Goal: Task Accomplishment & Management: Complete application form

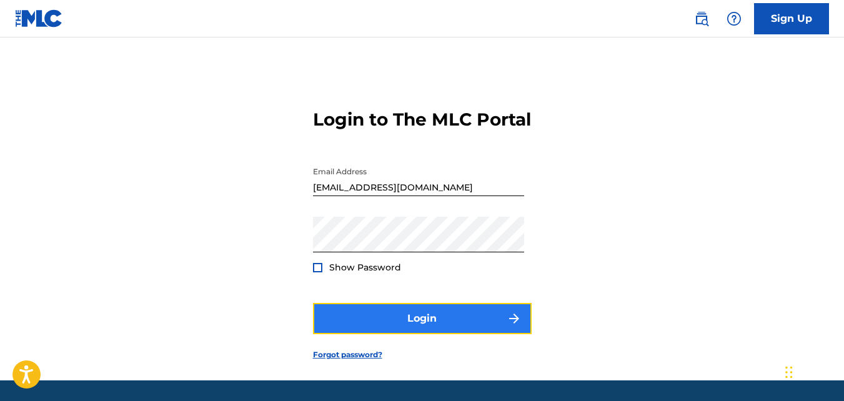
click at [372, 334] on button "Login" at bounding box center [422, 318] width 219 height 31
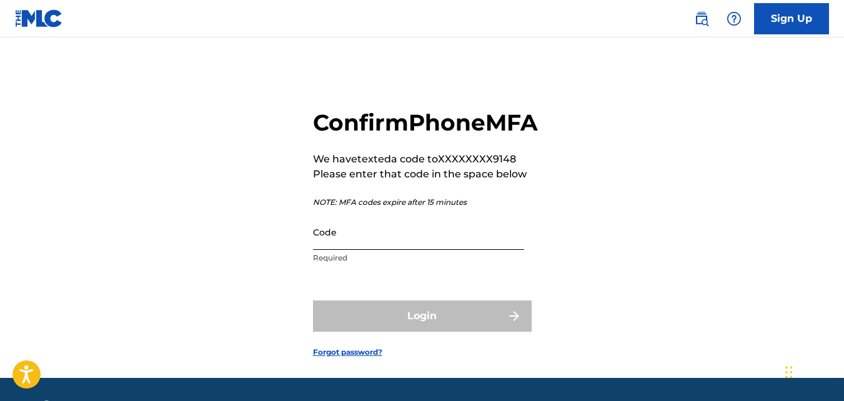
click at [359, 250] on input "Code" at bounding box center [418, 232] width 211 height 36
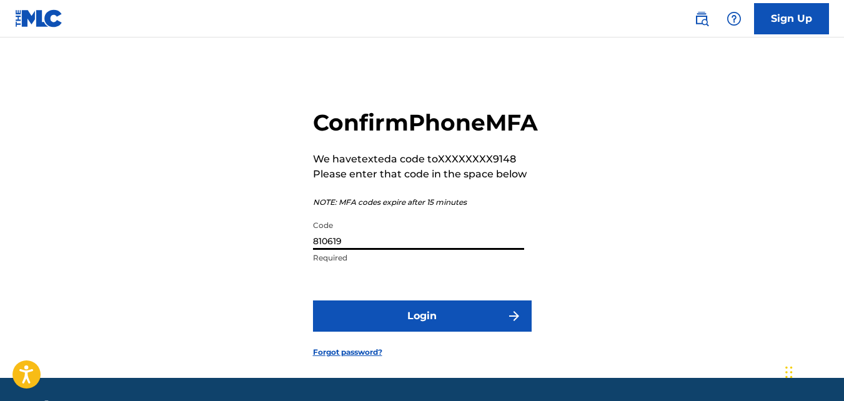
type input "810619"
click at [313, 301] on button "Login" at bounding box center [422, 316] width 219 height 31
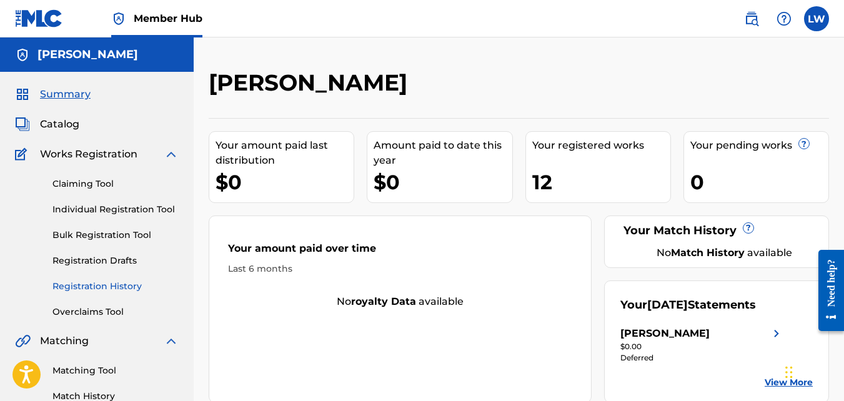
click at [95, 286] on link "Registration History" at bounding box center [115, 286] width 126 height 13
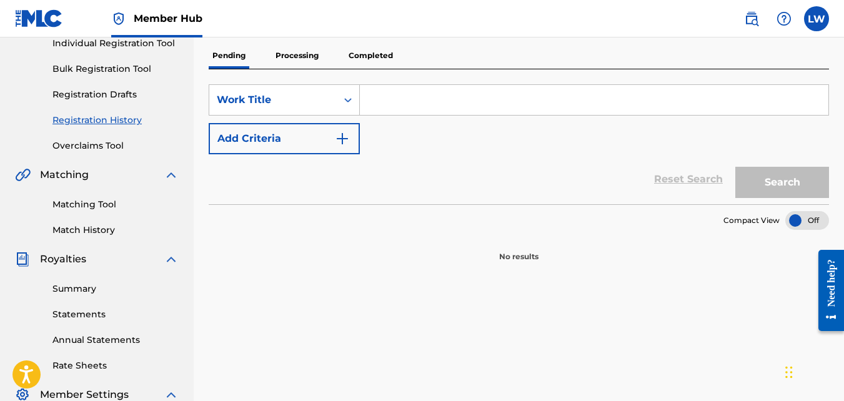
scroll to position [119, 0]
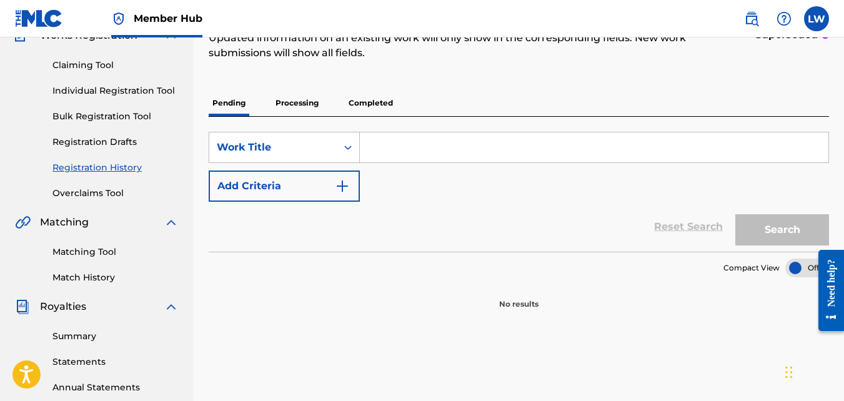
click at [301, 102] on p "Processing" at bounding box center [297, 103] width 51 height 26
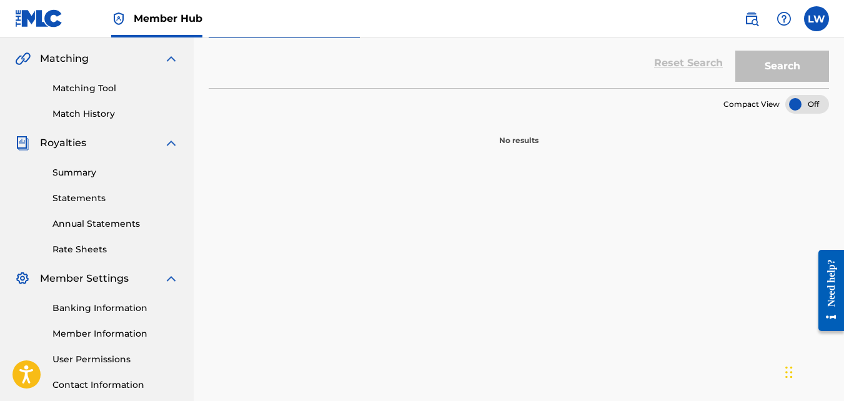
scroll to position [96, 0]
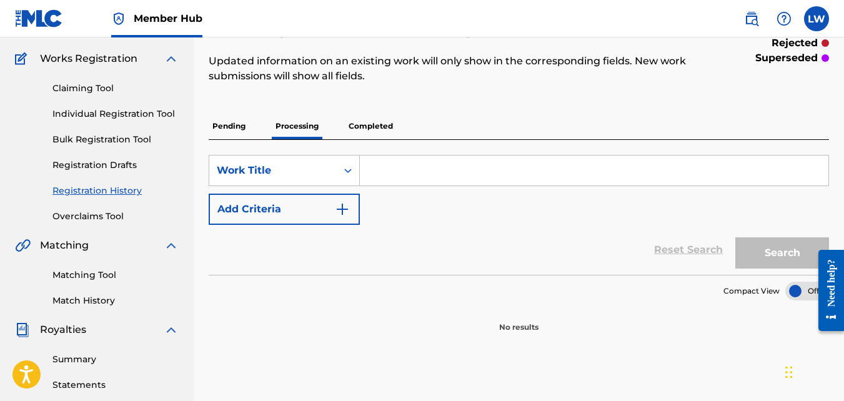
click at [371, 127] on p "Completed" at bounding box center [371, 126] width 52 height 26
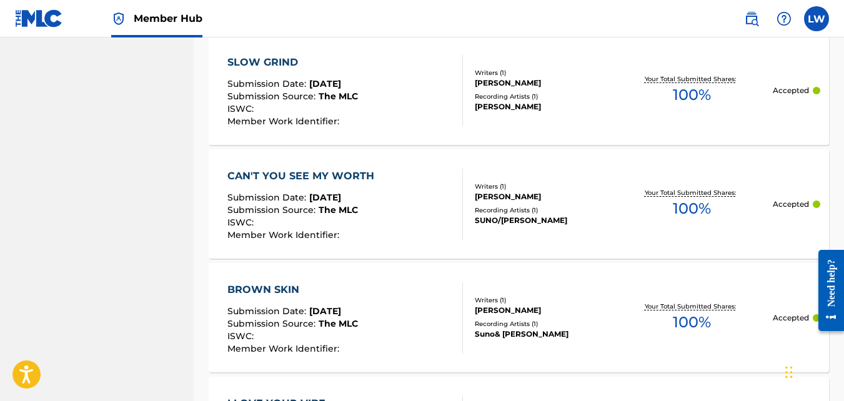
scroll to position [1297, 0]
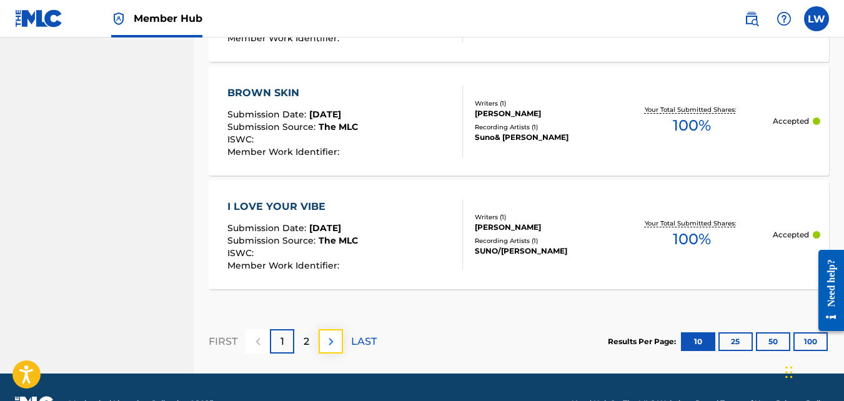
click at [332, 343] on img at bounding box center [331, 341] width 15 height 15
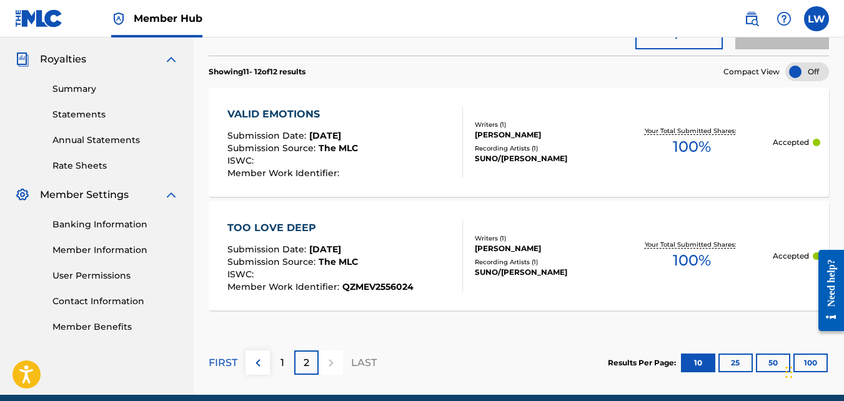
scroll to position [409, 0]
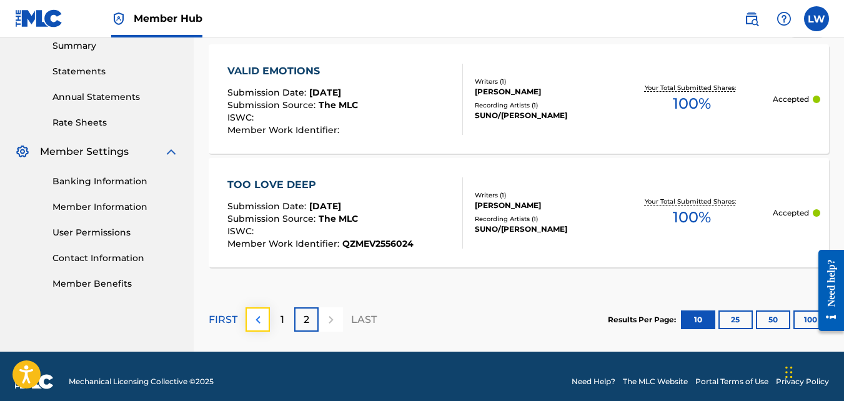
click at [261, 322] on img at bounding box center [258, 319] width 15 height 15
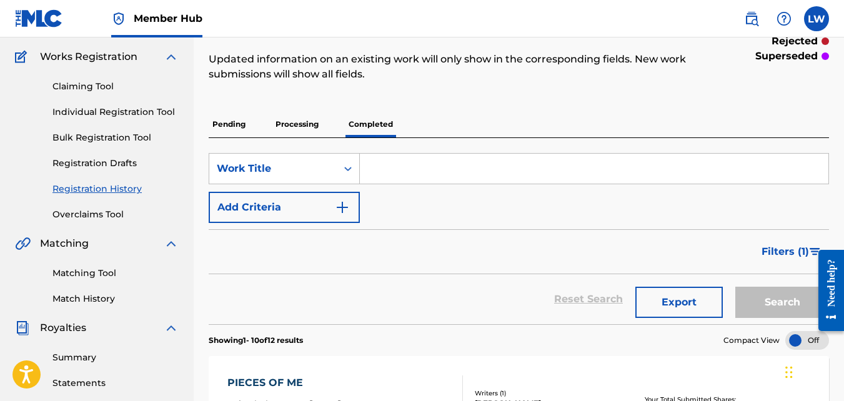
scroll to position [94, 0]
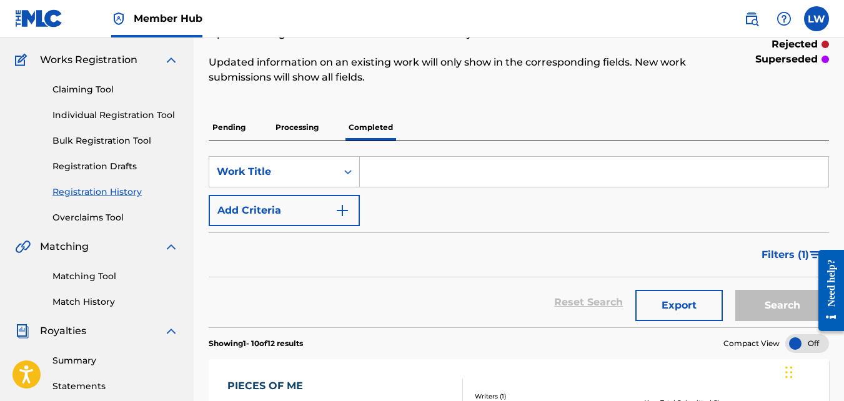
click at [419, 171] on input "Search Form" at bounding box center [594, 172] width 469 height 30
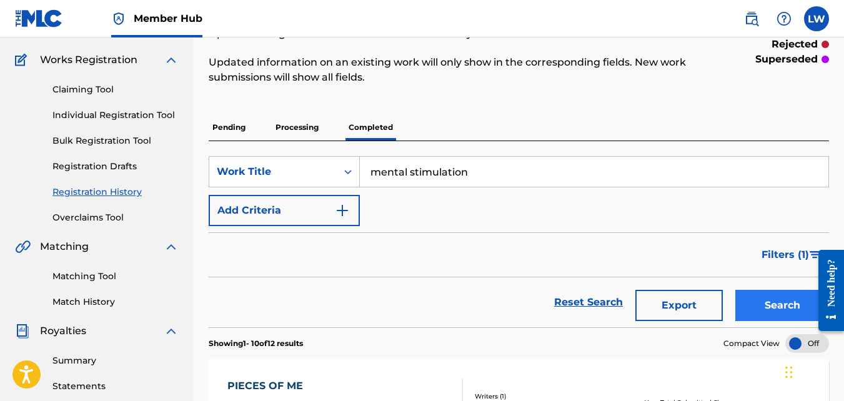
type input "mental stimulation"
click at [764, 309] on button "Search" at bounding box center [782, 305] width 94 height 31
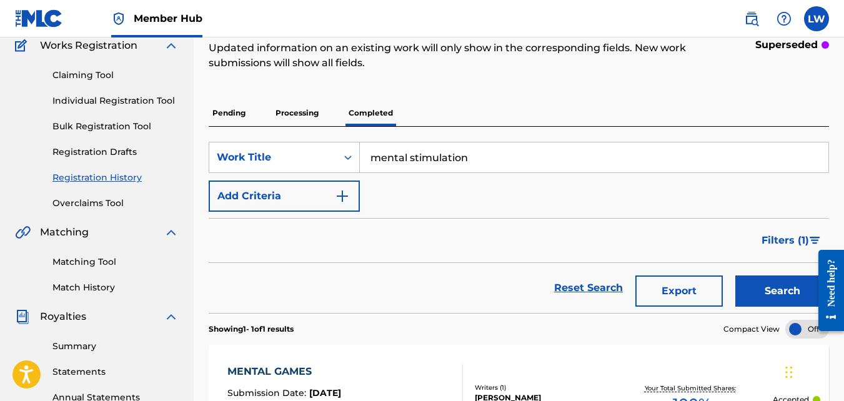
scroll to position [107, 0]
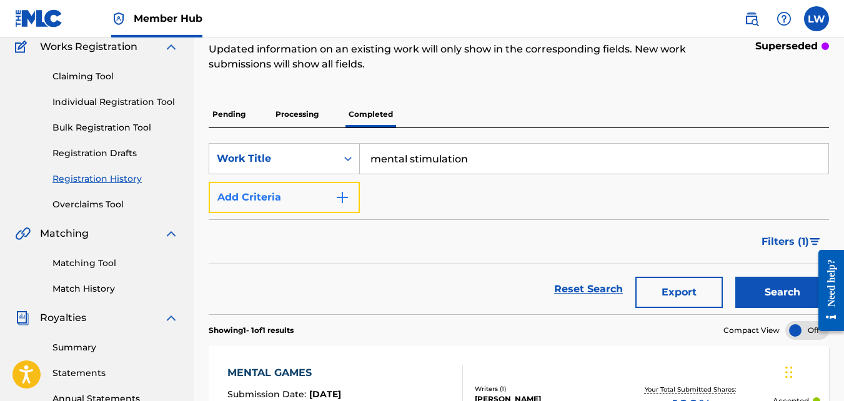
click at [341, 197] on img "Search Form" at bounding box center [342, 197] width 15 height 15
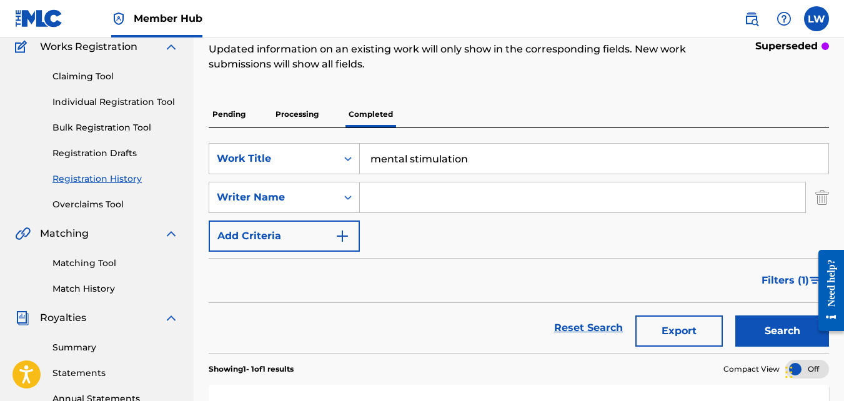
click at [379, 201] on input "Search Form" at bounding box center [583, 197] width 446 height 30
type input "[PERSON_NAME]"
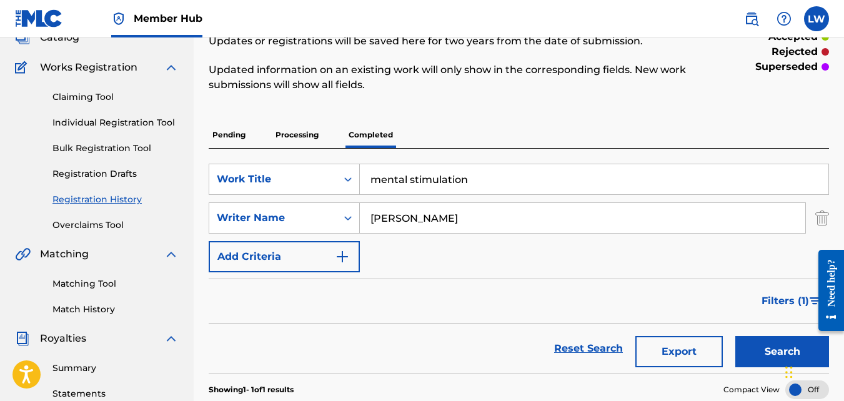
scroll to position [0, 0]
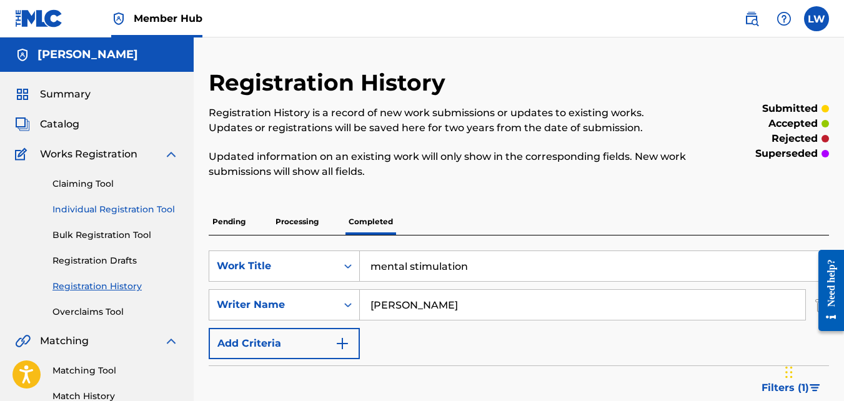
click at [118, 209] on link "Individual Registration Tool" at bounding box center [115, 209] width 126 height 13
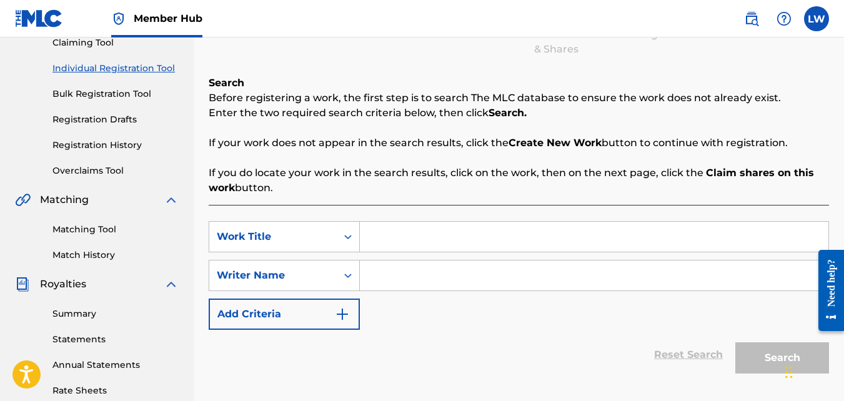
scroll to position [142, 0]
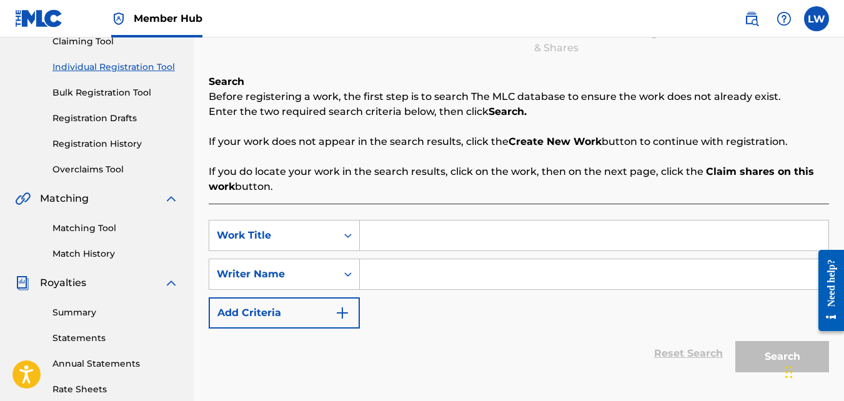
click at [369, 234] on input "Search Form" at bounding box center [594, 236] width 469 height 30
type input "Mental Stimulation"
click at [372, 274] on input "Search Form" at bounding box center [594, 274] width 469 height 30
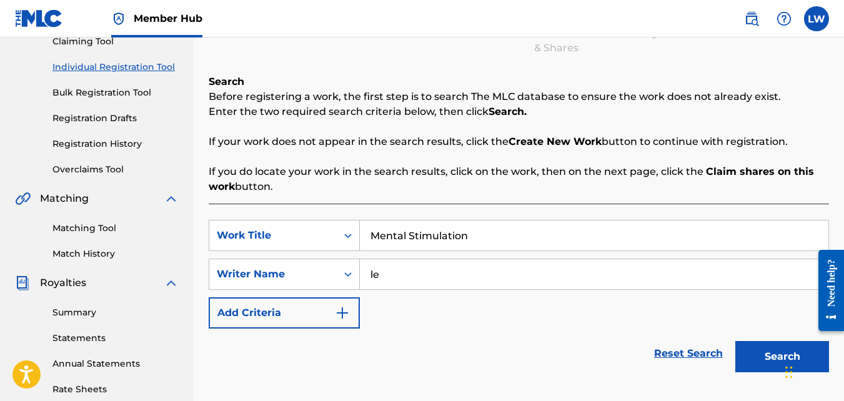
type input "l"
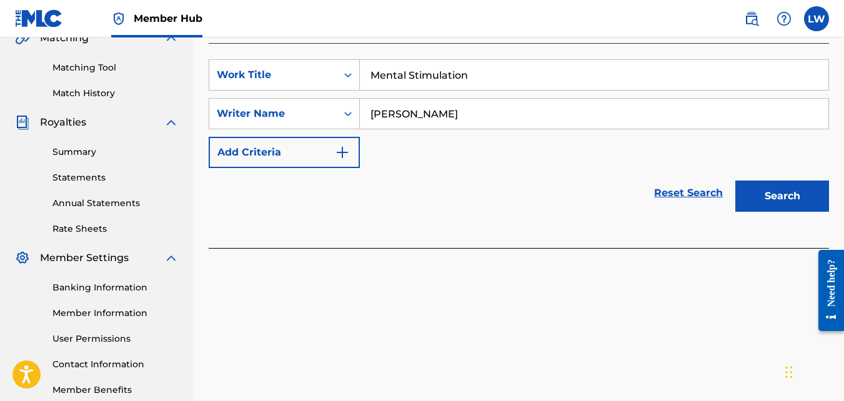
scroll to position [301, 0]
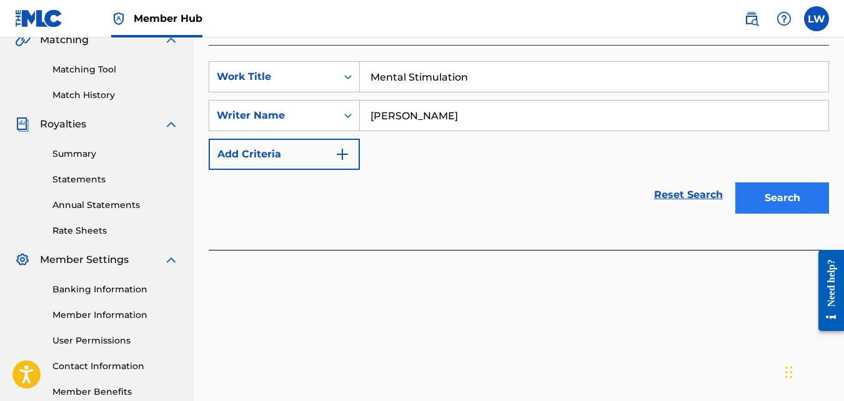
type input "[PERSON_NAME]"
click at [774, 204] on button "Search" at bounding box center [782, 197] width 94 height 31
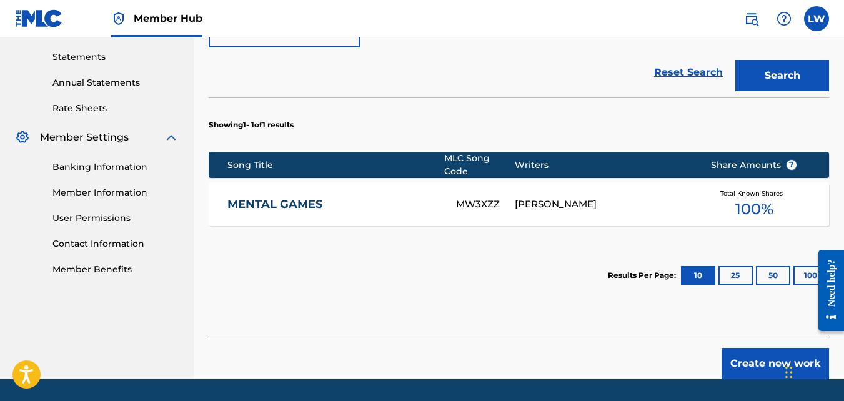
scroll to position [427, 0]
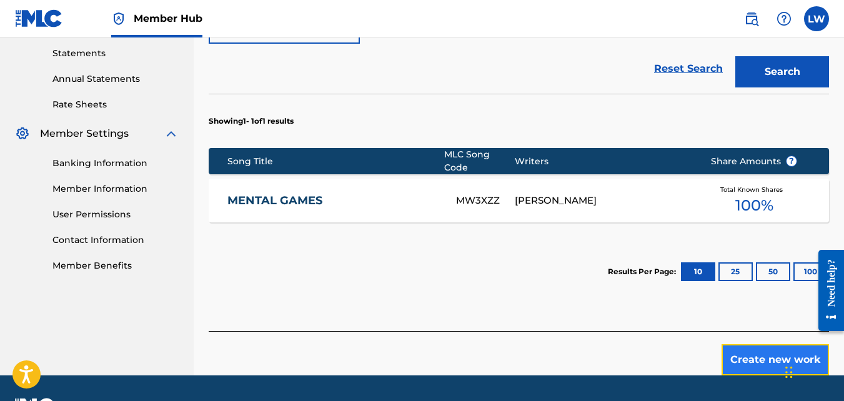
click at [767, 348] on button "Create new work" at bounding box center [775, 359] width 107 height 31
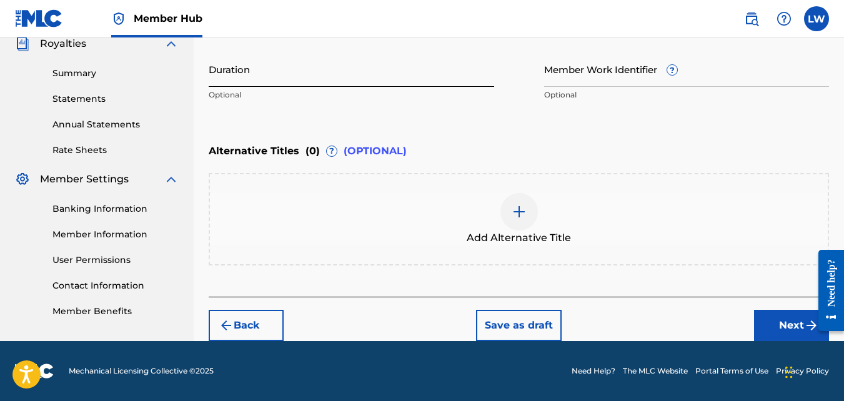
click at [432, 79] on input "Duration" at bounding box center [352, 69] width 286 height 36
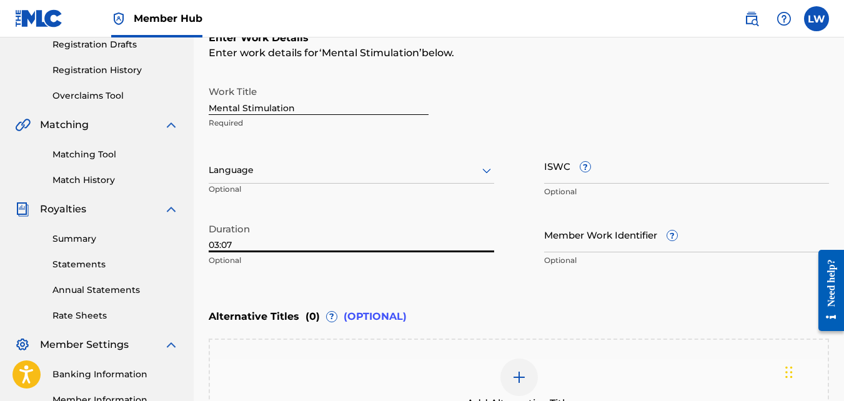
scroll to position [185, 0]
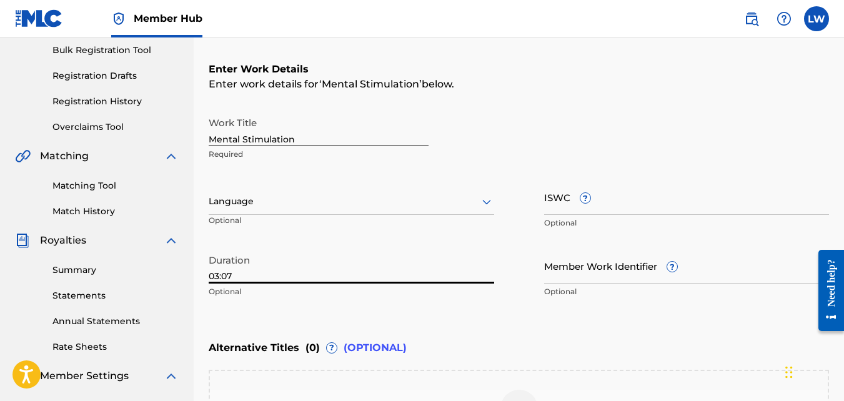
type input "03:07"
click at [483, 200] on icon at bounding box center [486, 201] width 15 height 15
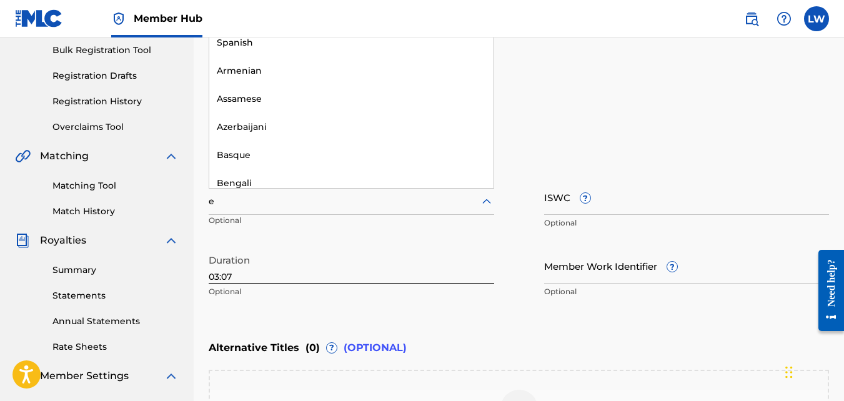
type input "ee"
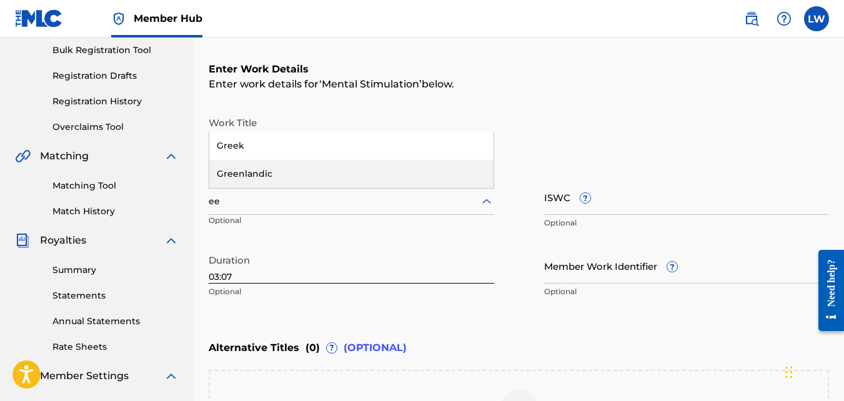
click at [478, 167] on div "Greenlandic" at bounding box center [351, 174] width 284 height 28
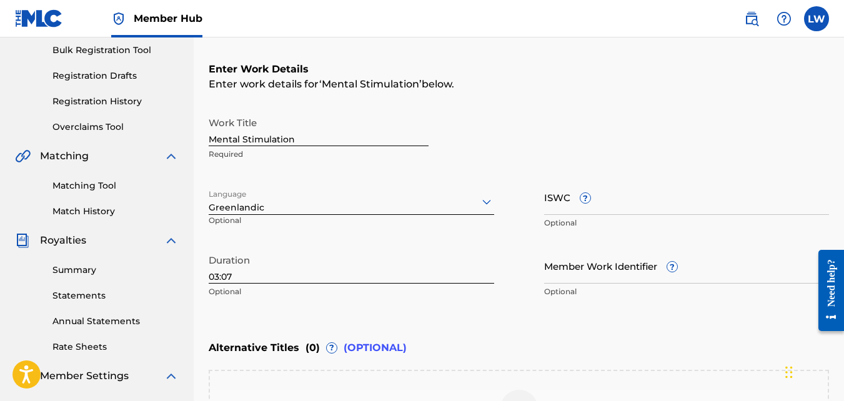
click at [487, 201] on icon at bounding box center [486, 201] width 15 height 15
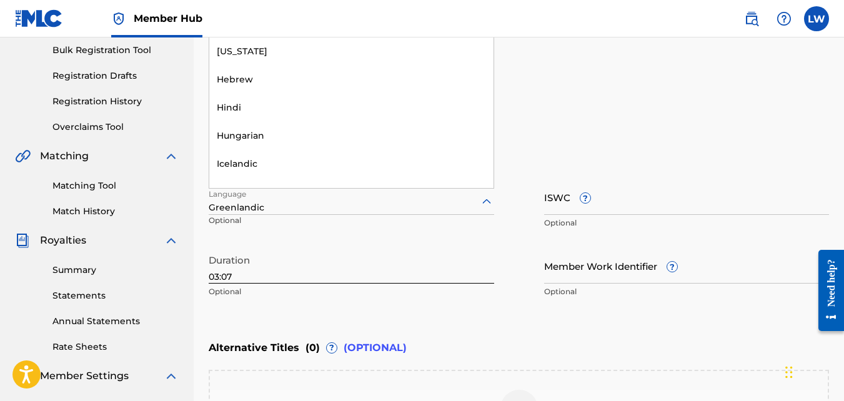
scroll to position [1320, 0]
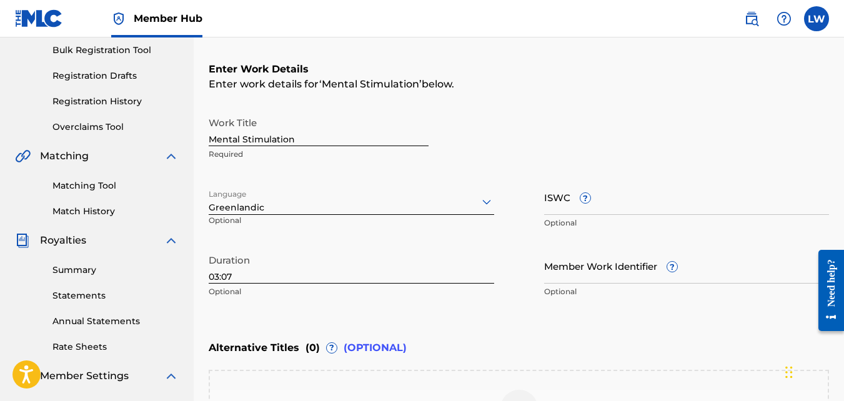
click at [483, 206] on icon at bounding box center [486, 201] width 15 height 15
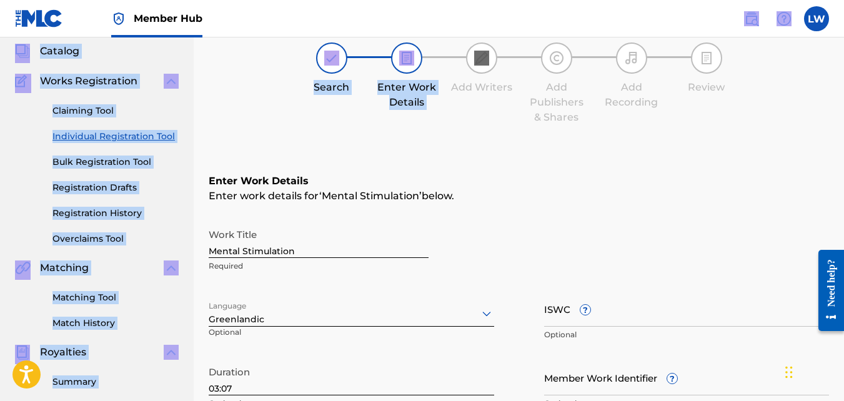
scroll to position [0, 0]
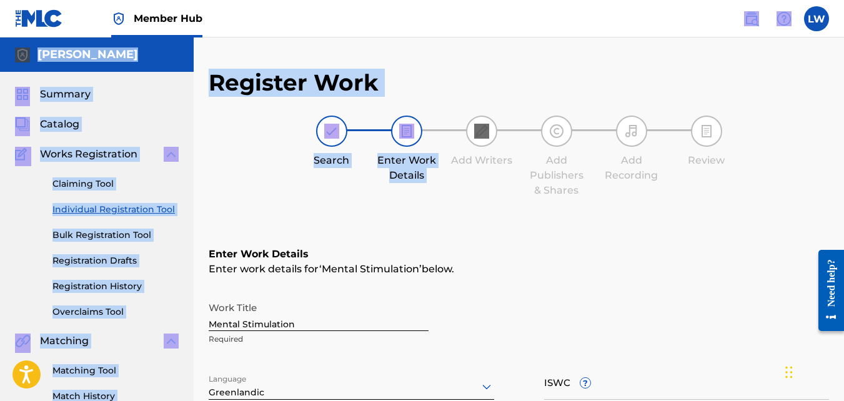
click at [489, 0] on html "Accessibility Screen-Reader Guide, Feedback, and Issue Reporting | New window C…" at bounding box center [422, 200] width 844 height 401
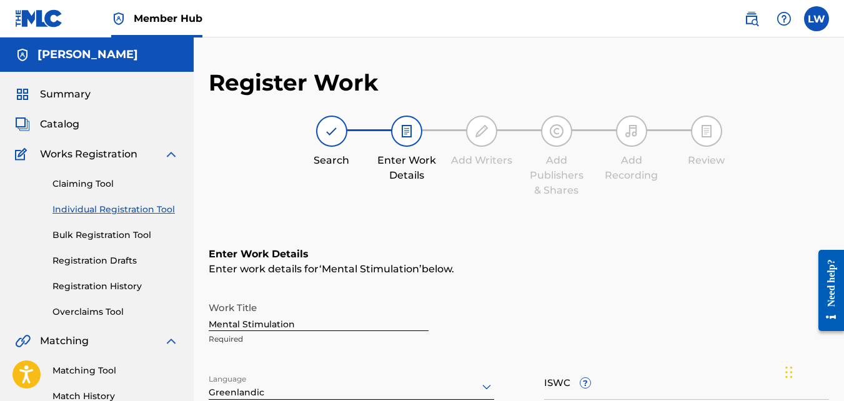
click at [711, 296] on div "Work Title Mental Stimulation Required" at bounding box center [519, 324] width 620 height 56
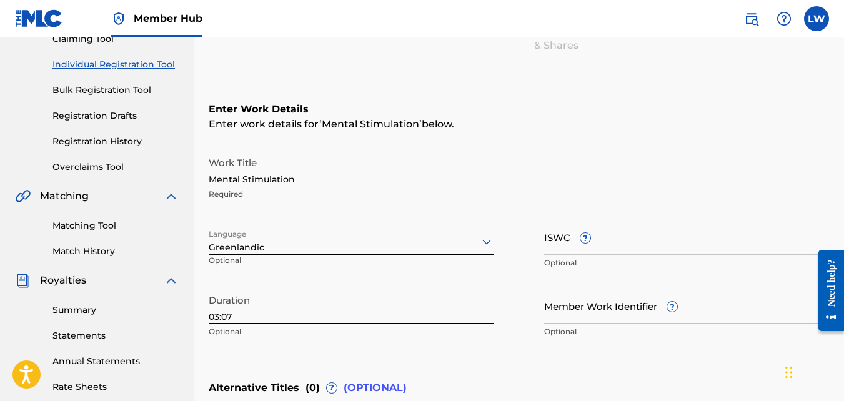
scroll to position [148, 0]
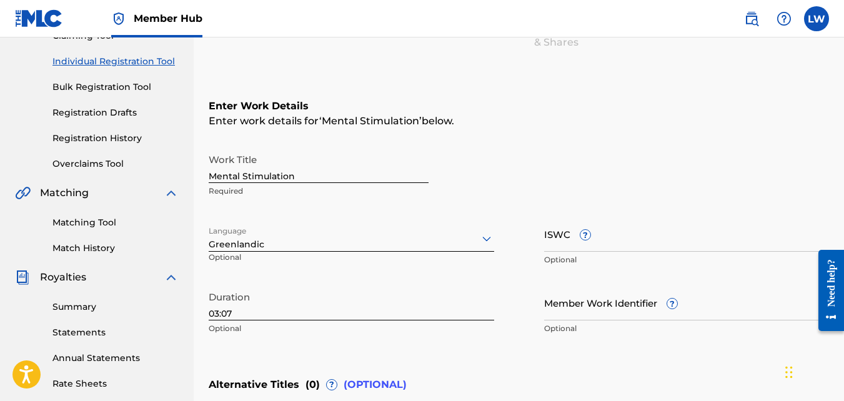
click at [486, 237] on icon at bounding box center [486, 238] width 15 height 15
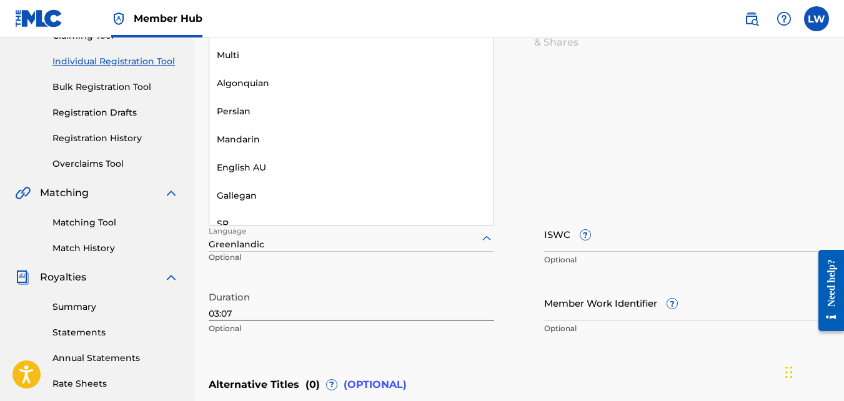
scroll to position [4098, 0]
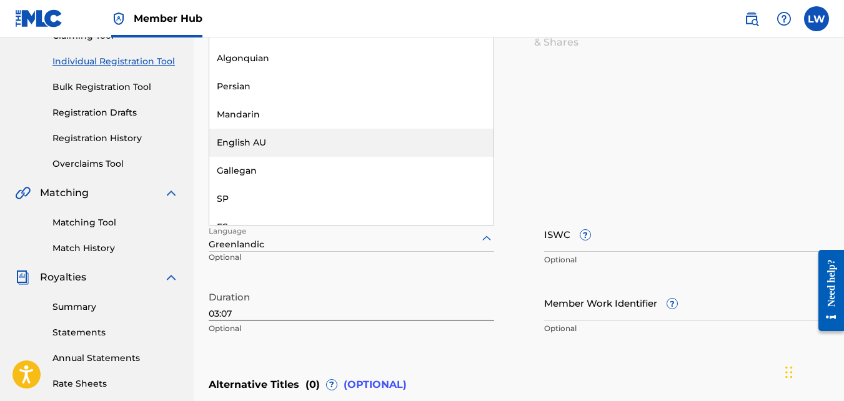
click at [221, 151] on div "English AU" at bounding box center [351, 143] width 284 height 28
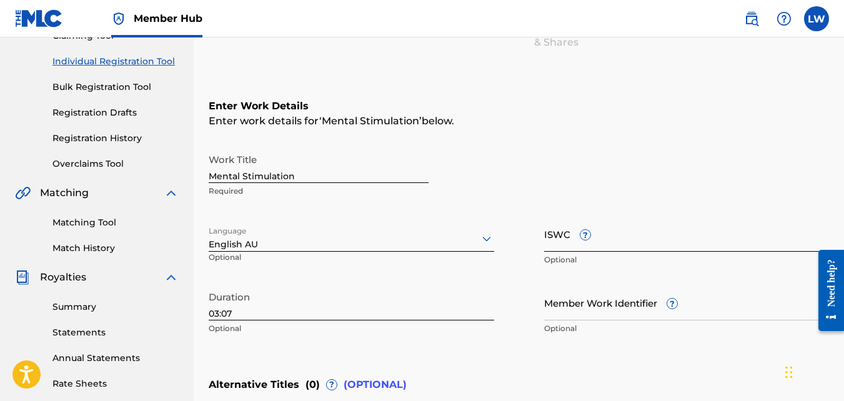
click at [612, 236] on input "ISWC ?" at bounding box center [687, 234] width 286 height 36
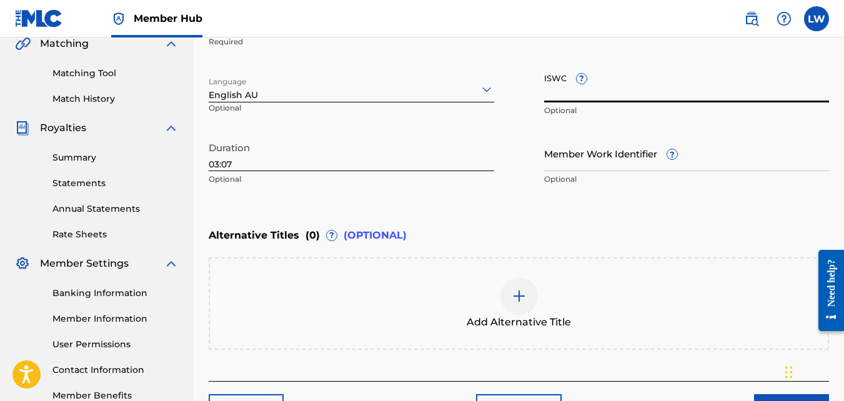
scroll to position [382, 0]
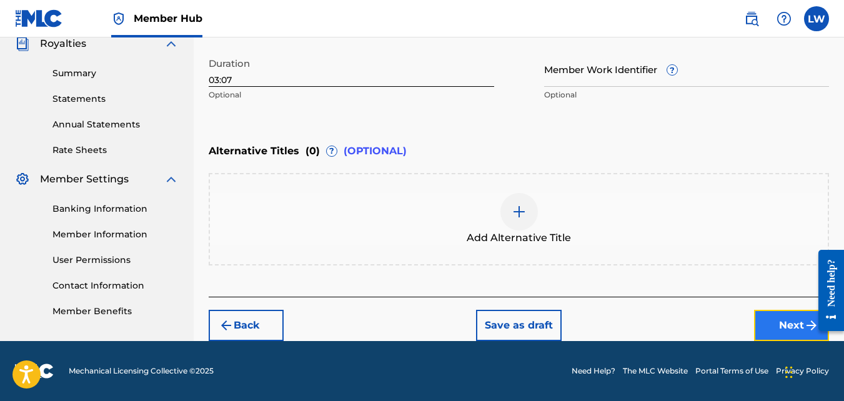
click at [789, 326] on button "Next" at bounding box center [791, 325] width 75 height 31
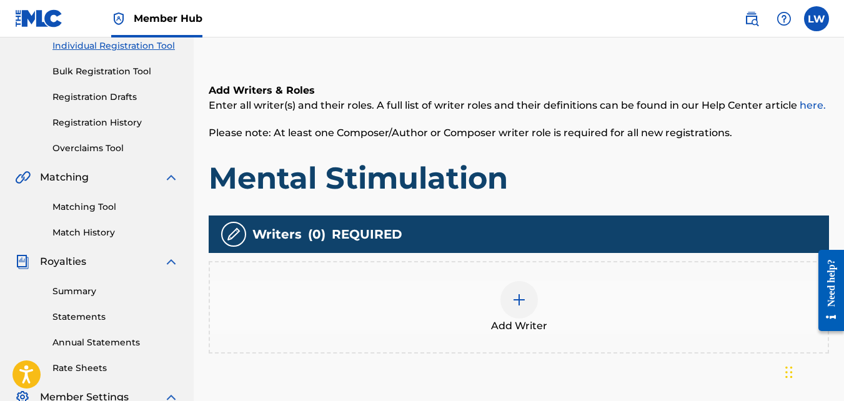
scroll to position [207, 0]
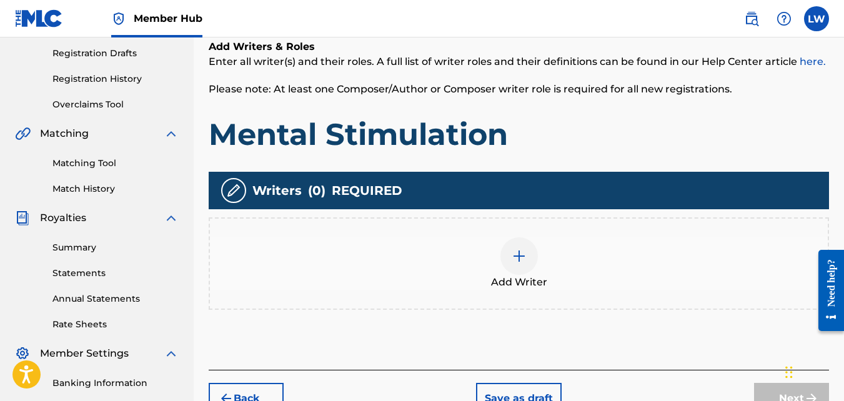
click at [521, 260] on img at bounding box center [519, 256] width 15 height 15
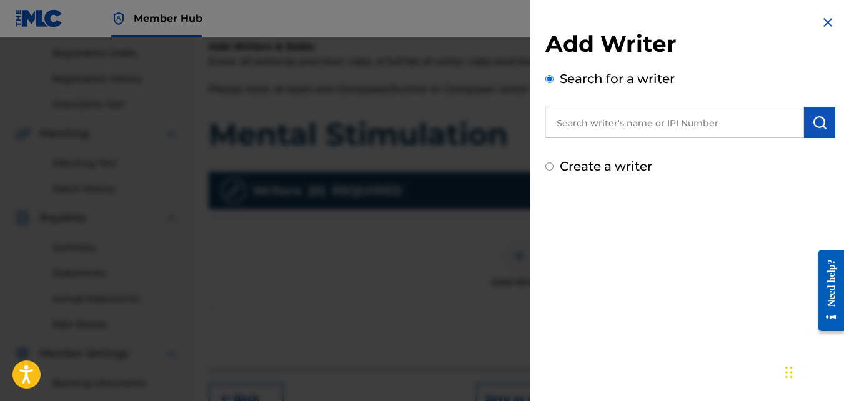
click at [590, 133] on input "text" at bounding box center [674, 122] width 259 height 31
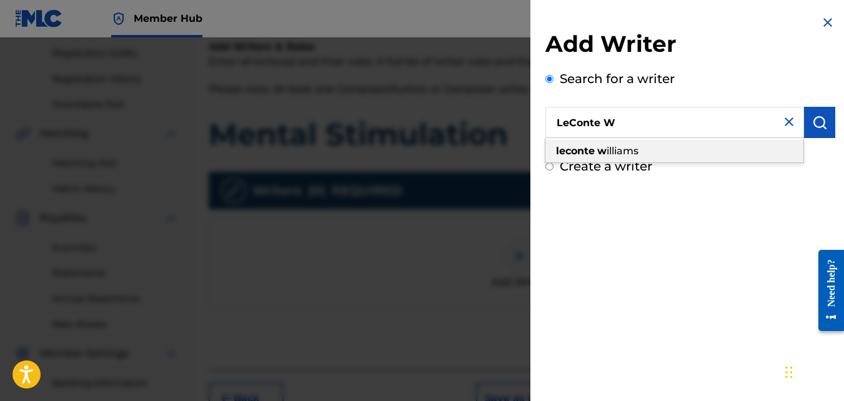
click at [588, 146] on strong "leconte" at bounding box center [575, 151] width 39 height 12
type input "[PERSON_NAME]"
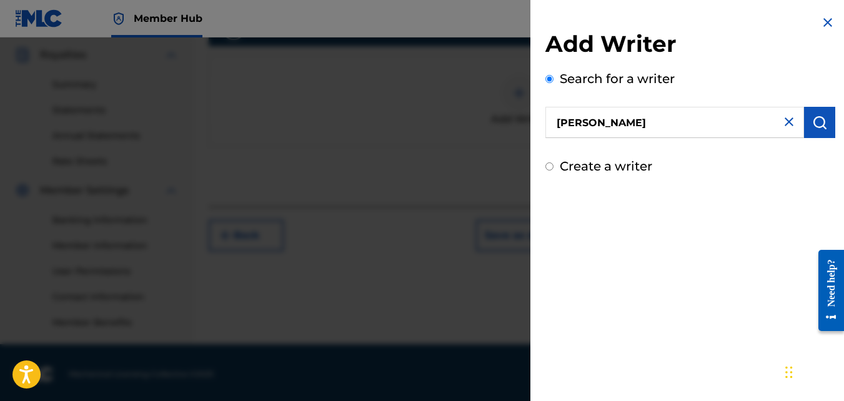
scroll to position [374, 0]
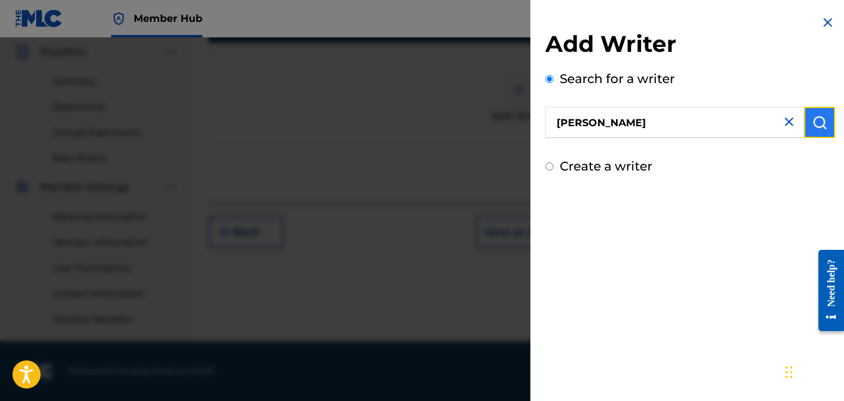
click at [817, 115] on img "submit" at bounding box center [819, 122] width 15 height 15
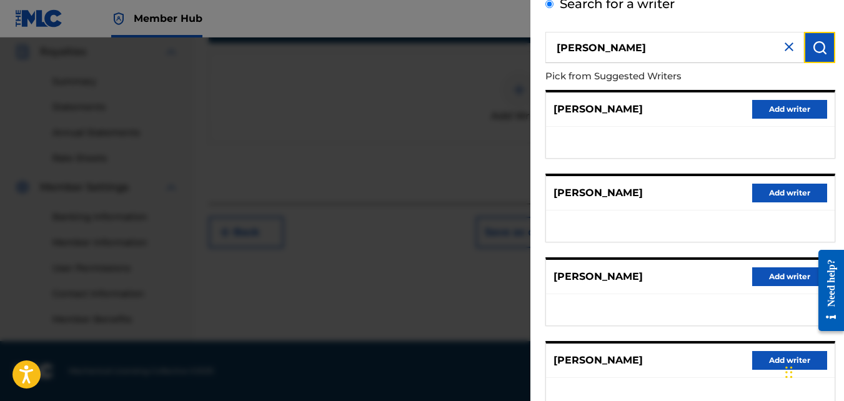
scroll to position [100, 0]
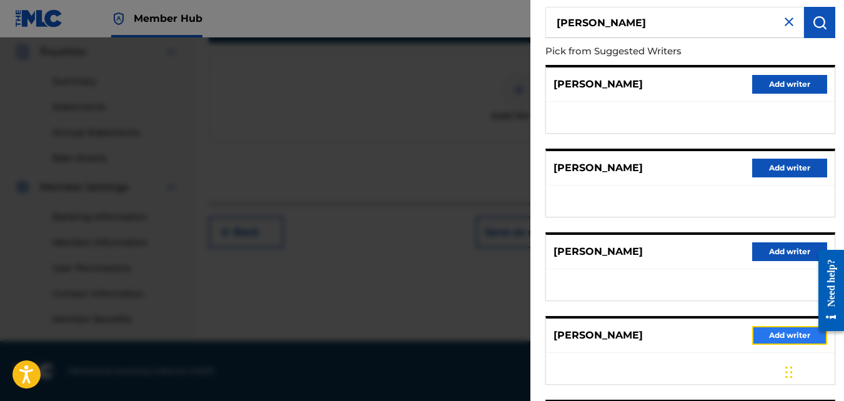
click at [799, 335] on button "Add writer" at bounding box center [789, 335] width 75 height 19
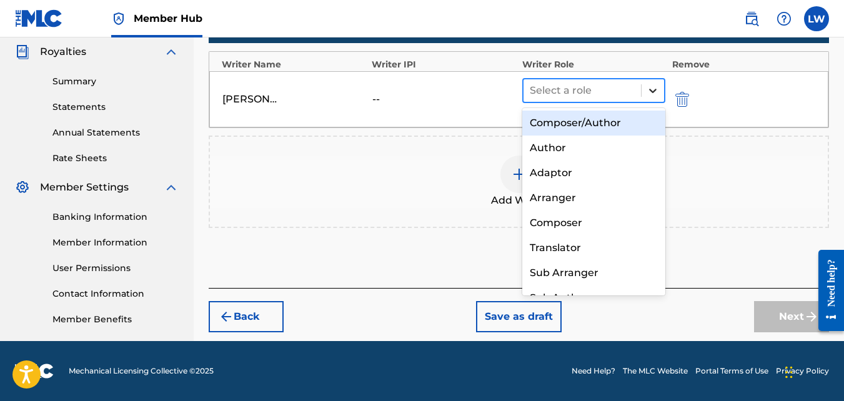
click at [644, 94] on div at bounding box center [653, 90] width 22 height 22
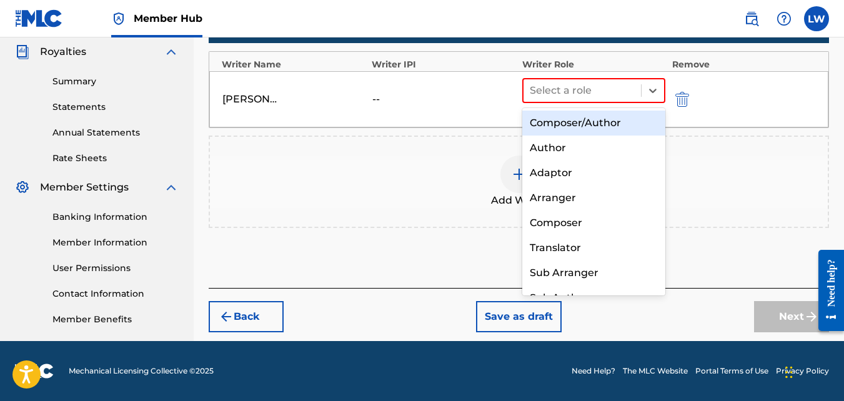
click at [614, 118] on div "Composer/Author" at bounding box center [594, 123] width 144 height 25
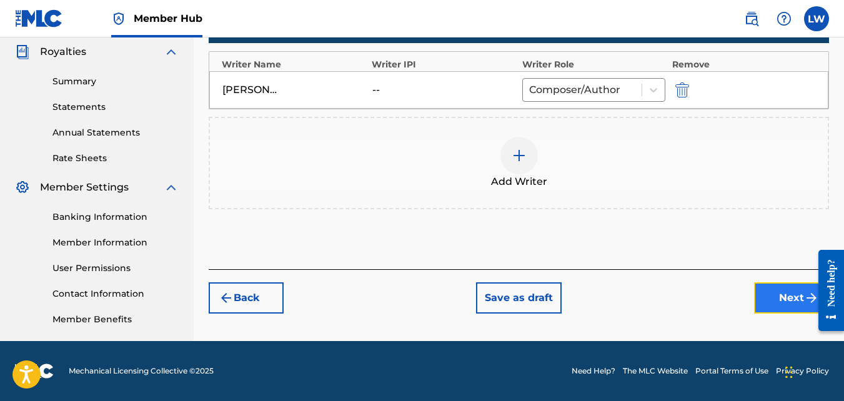
click at [762, 300] on button "Next" at bounding box center [791, 297] width 75 height 31
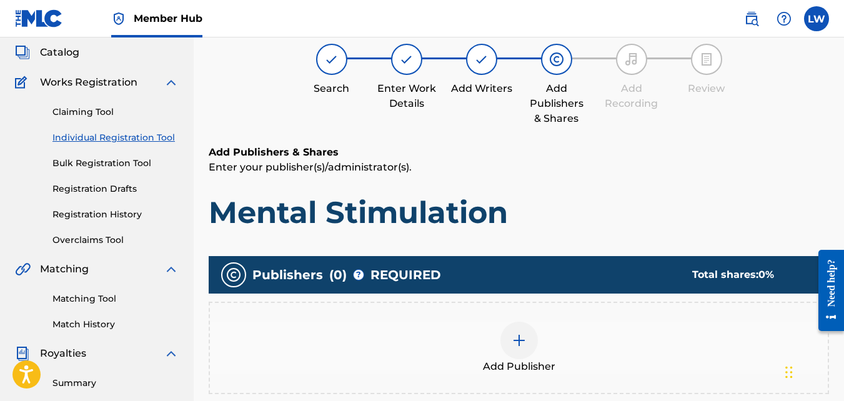
scroll to position [56, 0]
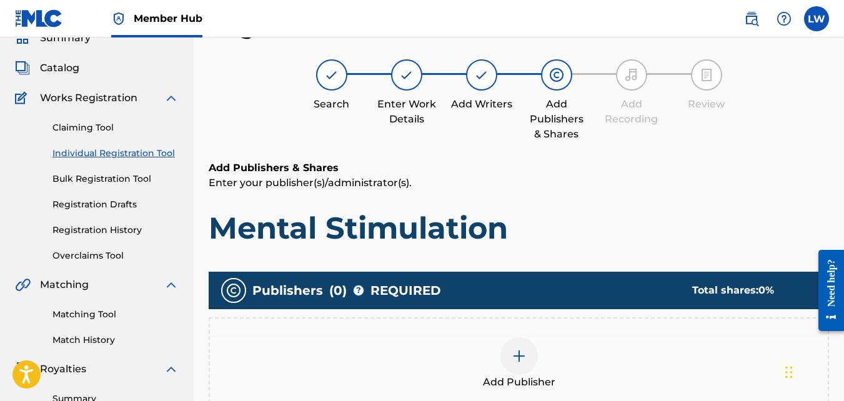
click at [518, 357] on img at bounding box center [519, 356] width 15 height 15
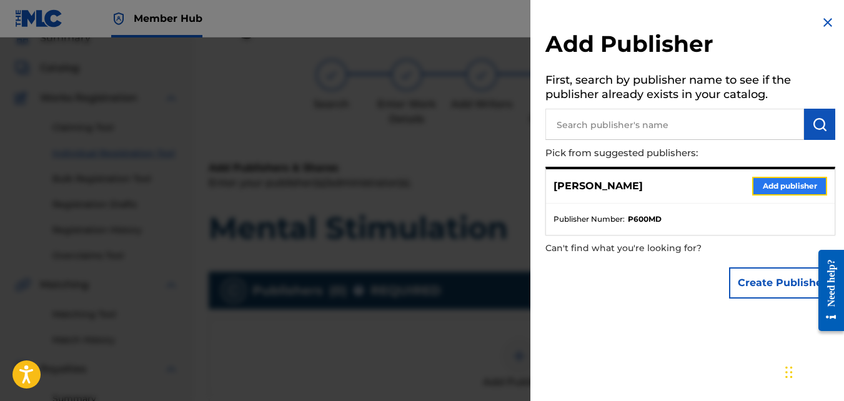
click at [766, 190] on button "Add publisher" at bounding box center [789, 186] width 75 height 19
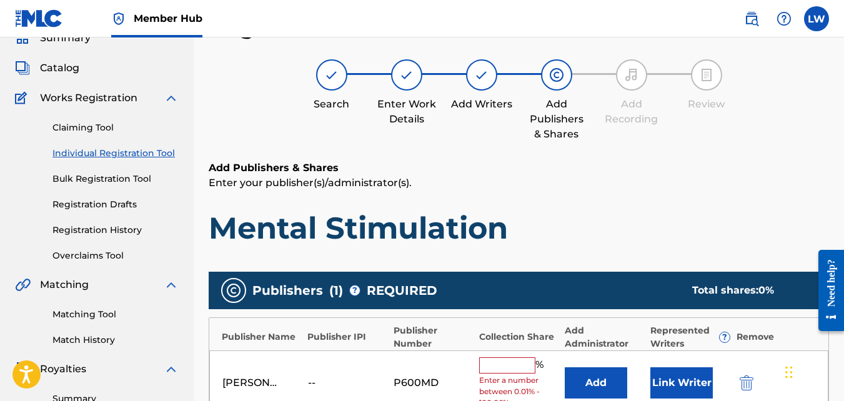
click at [506, 359] on input "text" at bounding box center [507, 365] width 56 height 16
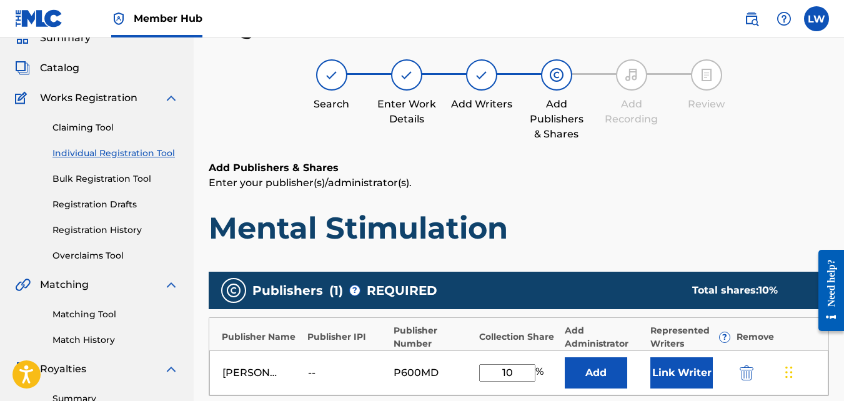
type input "1"
type input "2"
type input "100"
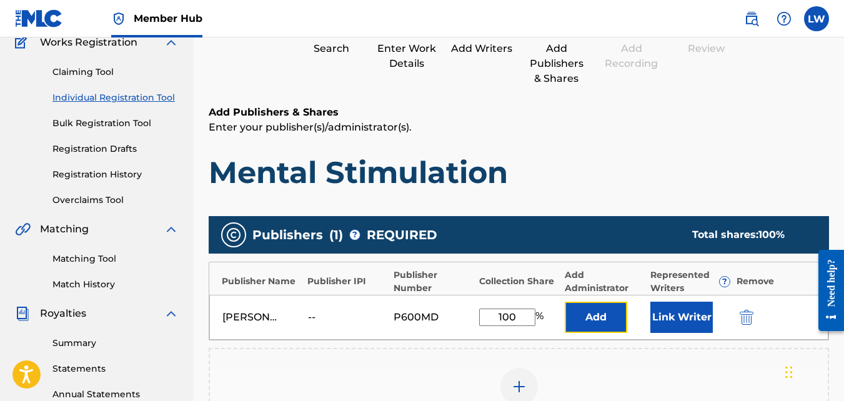
scroll to position [140, 0]
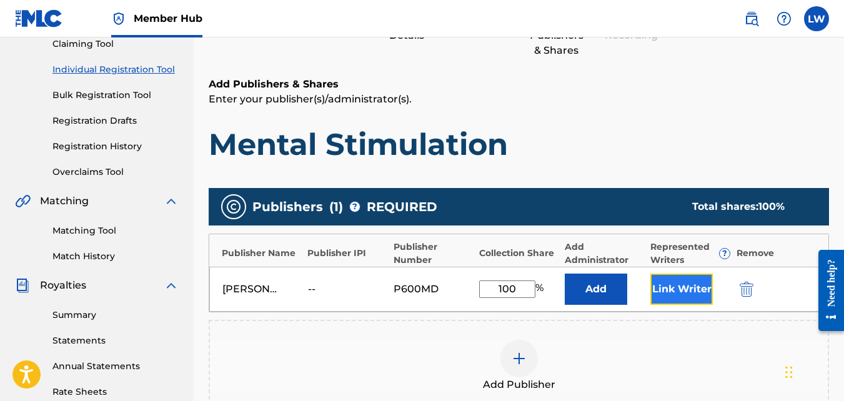
click at [704, 287] on button "Link Writer" at bounding box center [681, 289] width 62 height 31
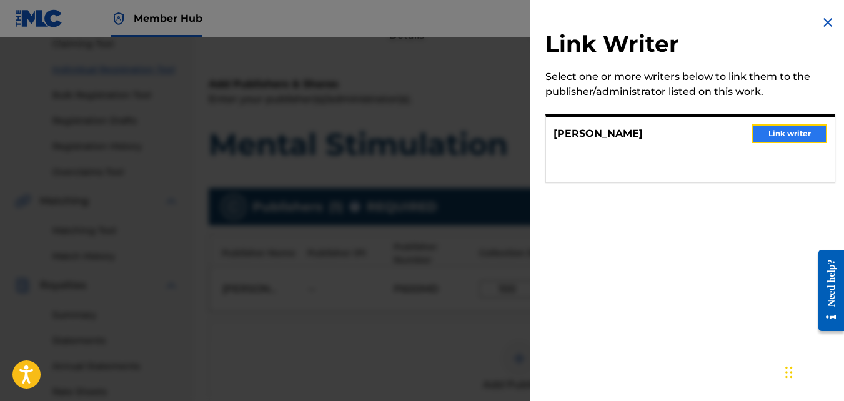
click at [790, 128] on button "Link writer" at bounding box center [789, 133] width 75 height 19
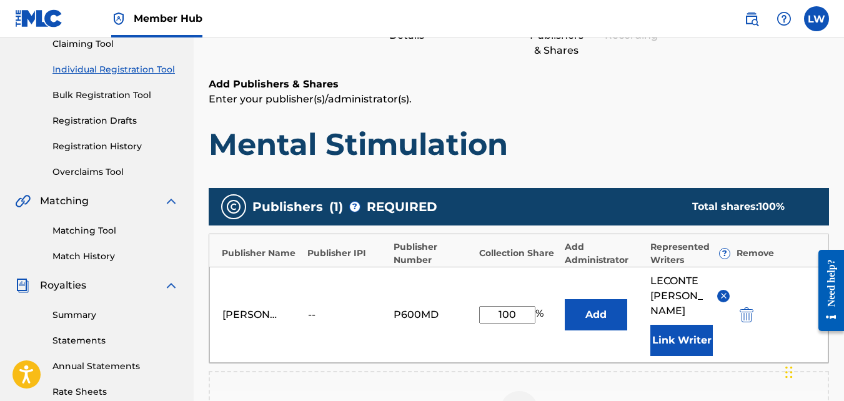
drag, startPoint x: 790, startPoint y: 128, endPoint x: 849, endPoint y: 159, distance: 66.0
click at [844, 159] on html "Accessibility Screen-Reader Guide, Feedback, and Issue Reporting | New window C…" at bounding box center [422, 60] width 844 height 401
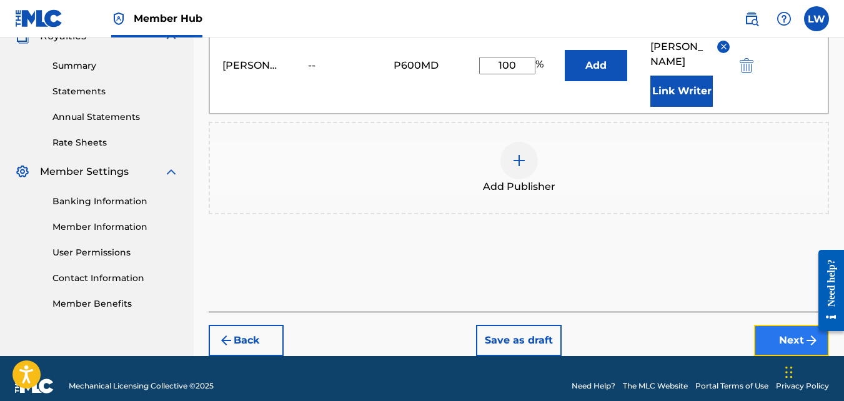
click at [801, 325] on button "Next" at bounding box center [791, 340] width 75 height 31
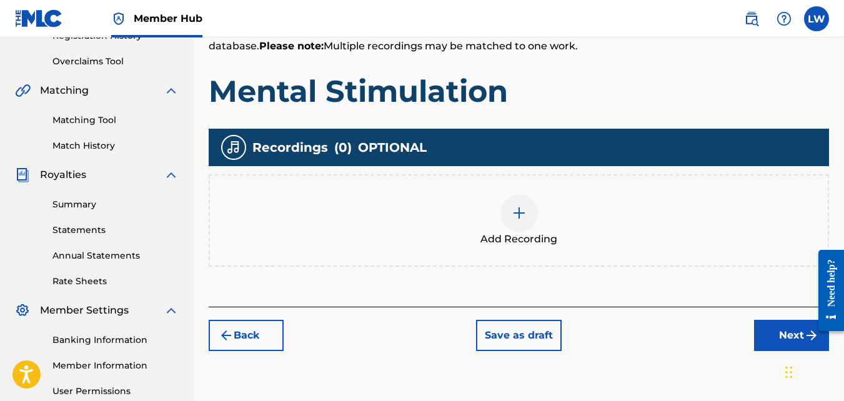
scroll to position [252, 0]
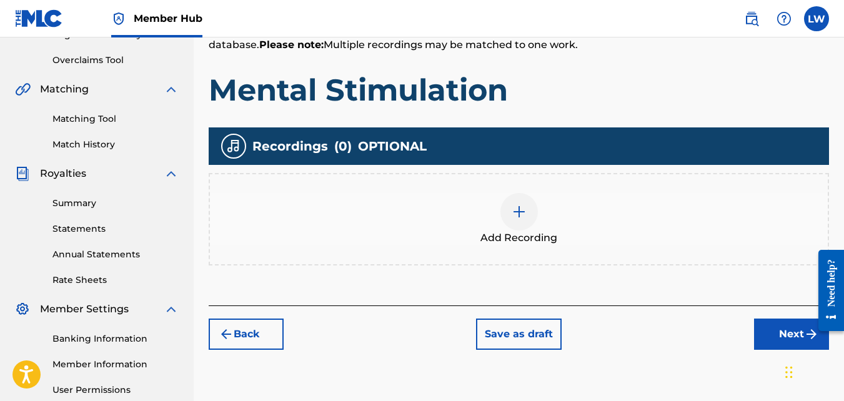
click at [522, 210] on img at bounding box center [519, 211] width 15 height 15
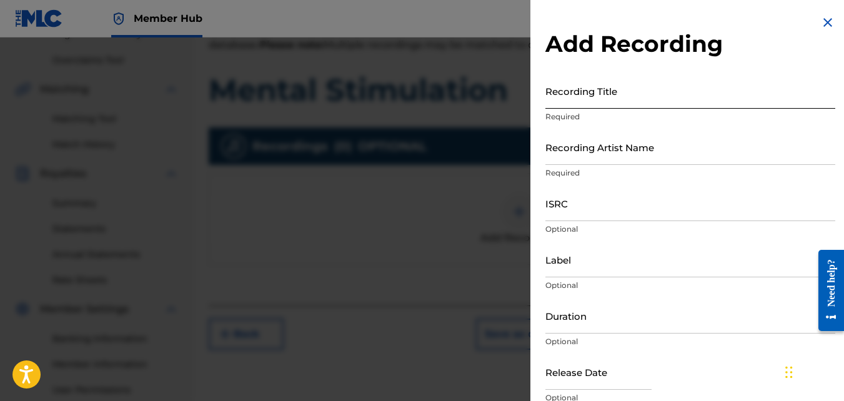
click at [619, 98] on input "Recording Title" at bounding box center [690, 91] width 290 height 36
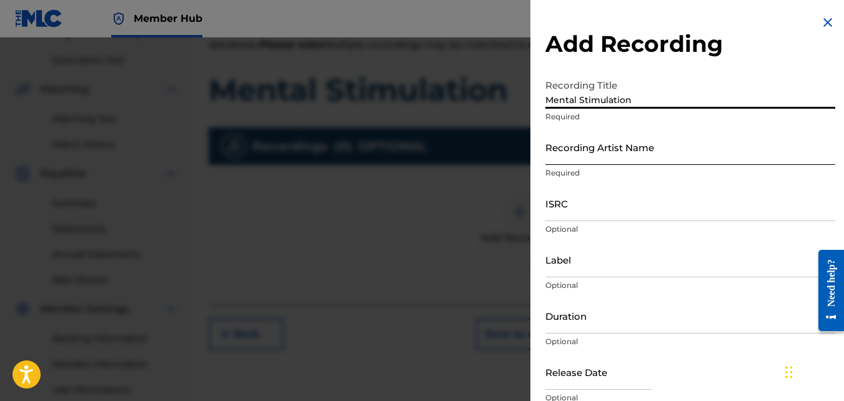
type input "Mental Stimulation"
click at [602, 154] on input "Recording Artist Name" at bounding box center [690, 147] width 290 height 36
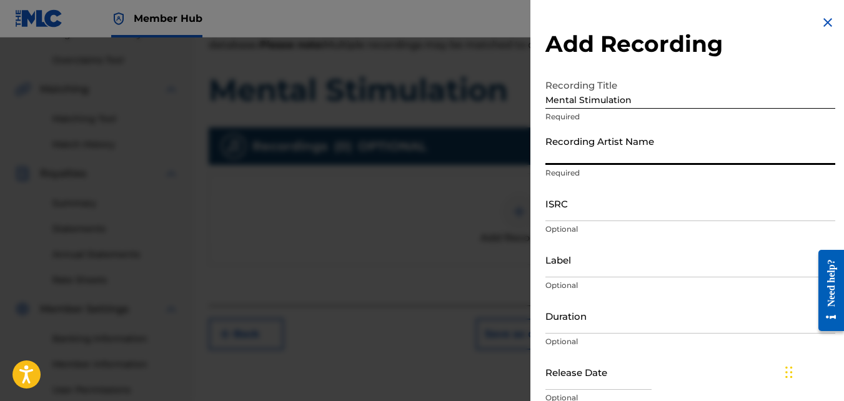
type input "[PERSON_NAME]"
type input "06:58"
type input "[DATE]"
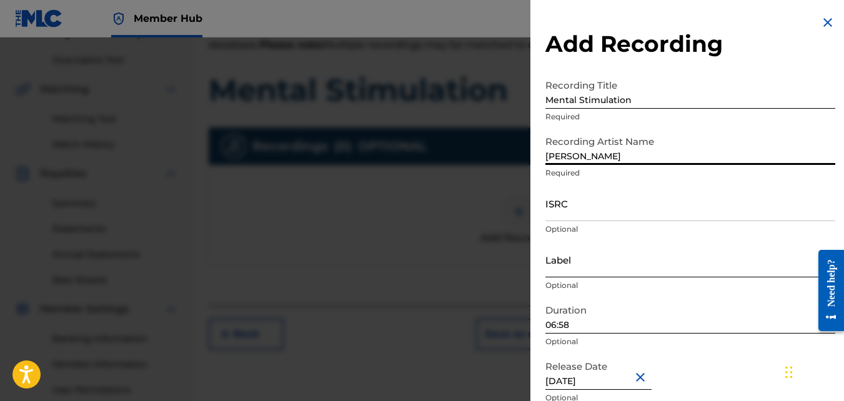
click at [600, 264] on input "Label" at bounding box center [690, 260] width 290 height 36
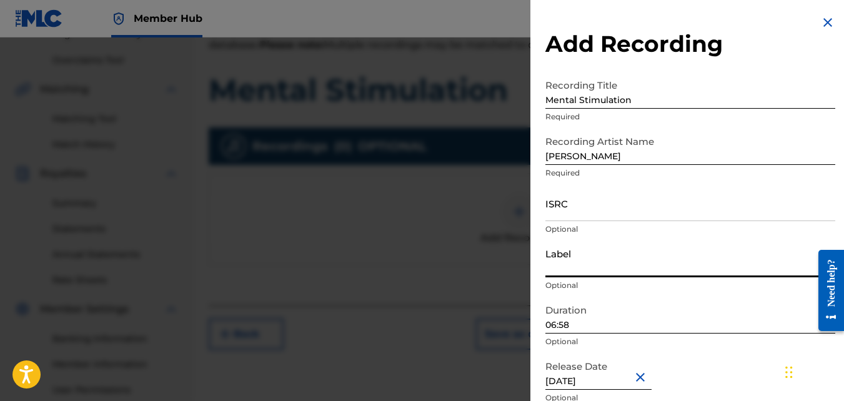
click at [600, 264] on input "Label" at bounding box center [690, 260] width 290 height 36
type input "T"
type input "[PERSON_NAME]"
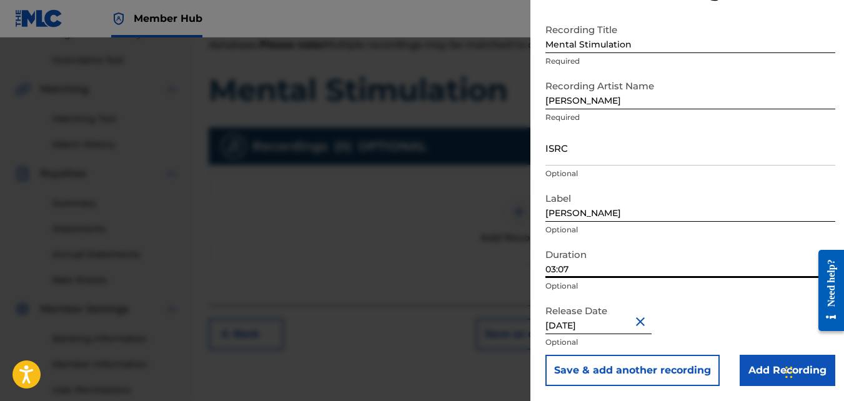
scroll to position [374, 0]
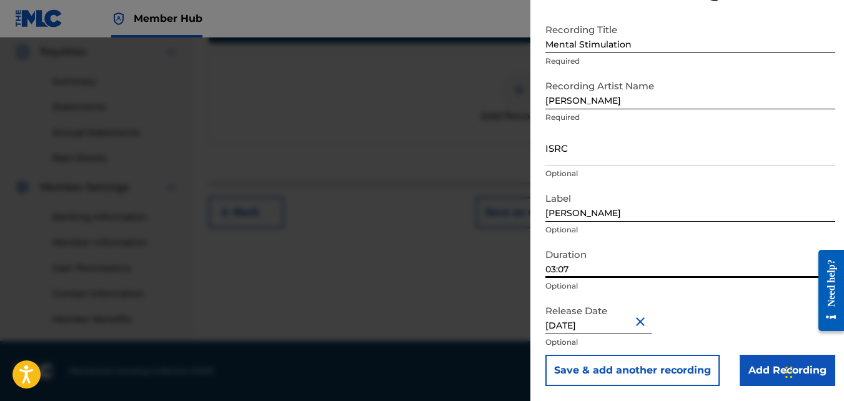
type input "03:07"
click at [647, 323] on button "Close" at bounding box center [642, 321] width 19 height 38
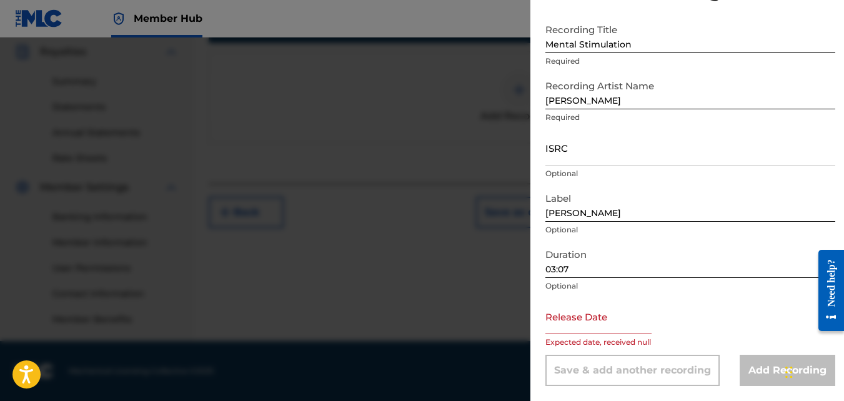
click at [647, 323] on input "text" at bounding box center [598, 317] width 106 height 36
select select "8"
select select "2025"
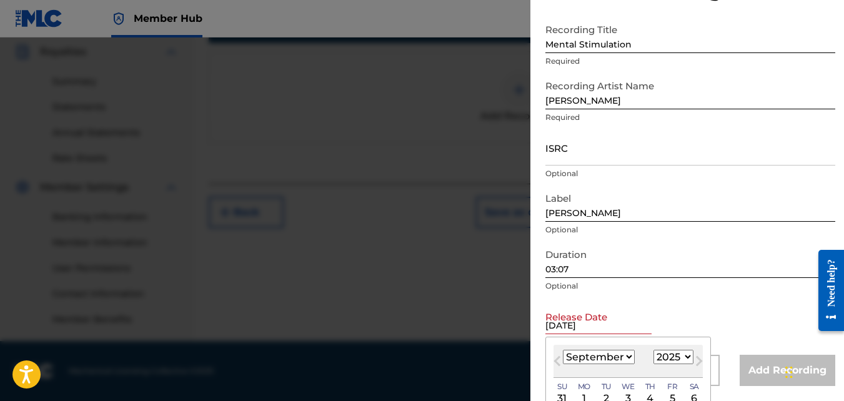
type input "[DATE]"
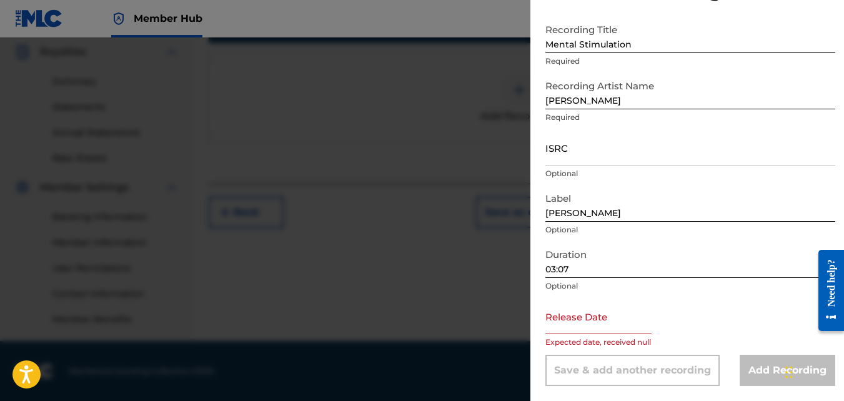
click at [647, 323] on input "text" at bounding box center [598, 317] width 106 height 36
select select "8"
select select "2025"
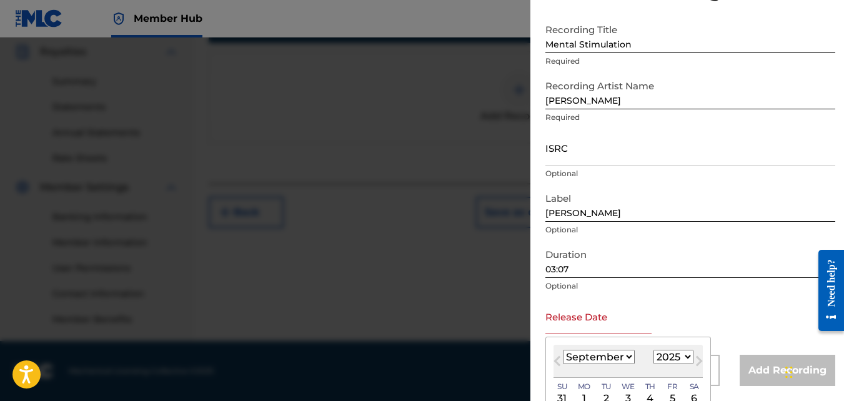
click at [647, 323] on input "text" at bounding box center [598, 317] width 106 height 36
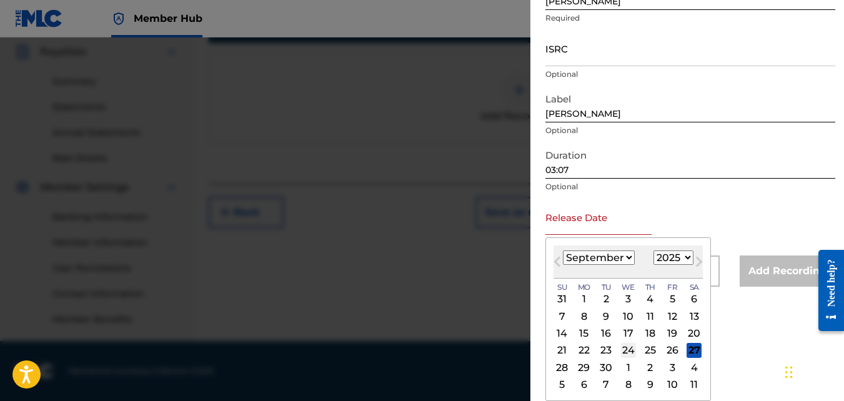
click at [627, 351] on div "24" at bounding box center [628, 350] width 15 height 15
type input "[DATE]"
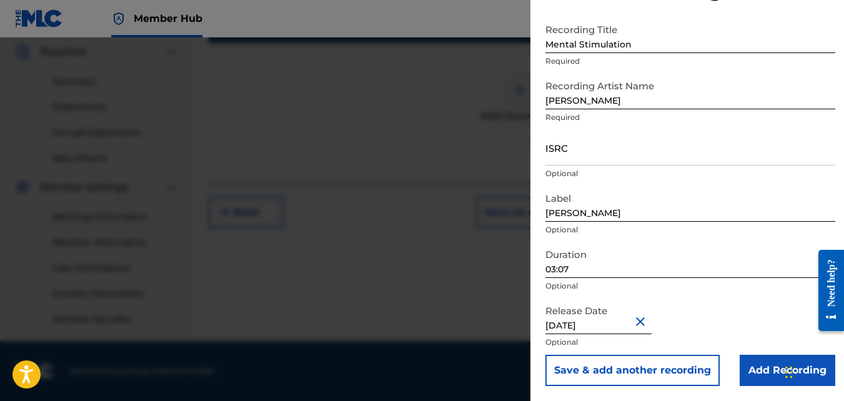
scroll to position [56, 0]
click at [778, 379] on input "Add Recording" at bounding box center [788, 370] width 96 height 31
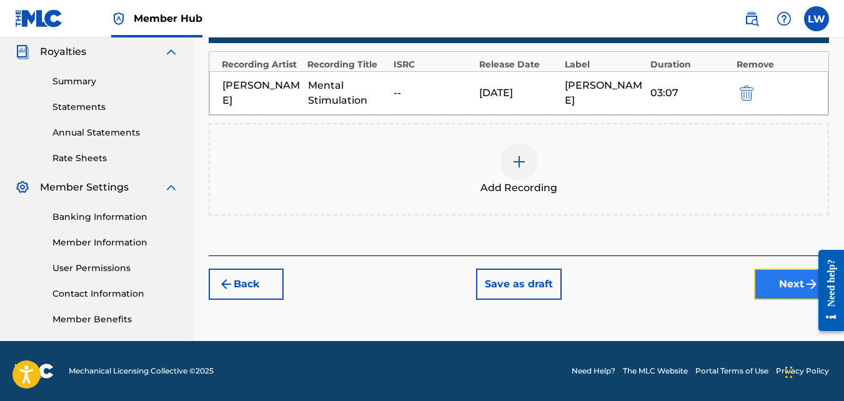
click at [790, 282] on button "Next" at bounding box center [791, 284] width 75 height 31
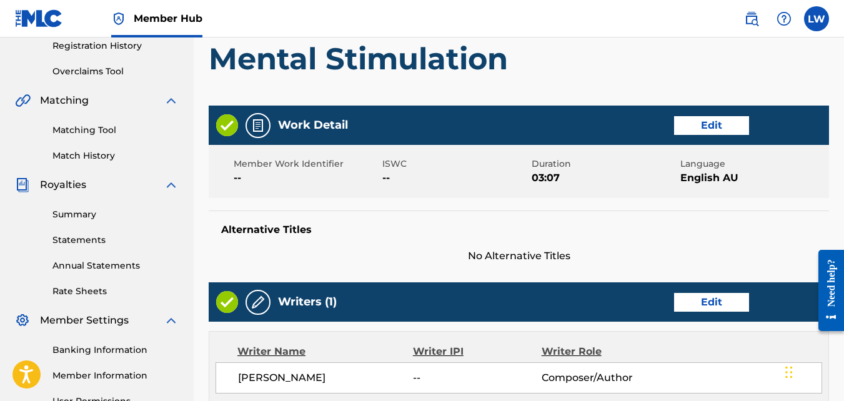
scroll to position [246, 0]
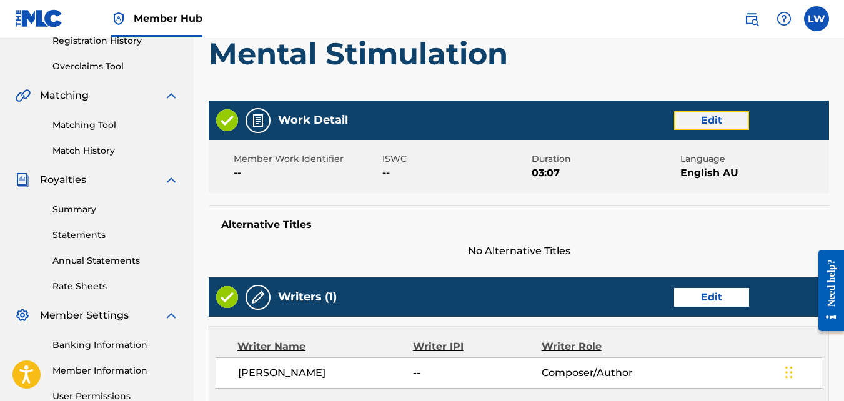
click at [719, 126] on button "Edit" at bounding box center [711, 120] width 75 height 19
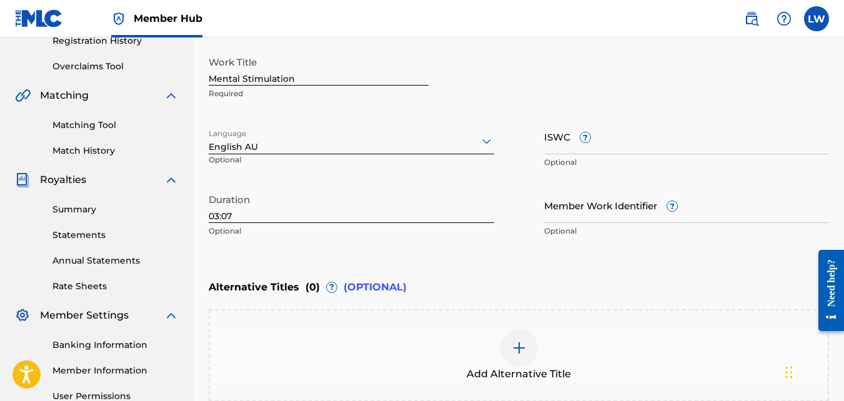
click at [479, 147] on div at bounding box center [486, 141] width 15 height 15
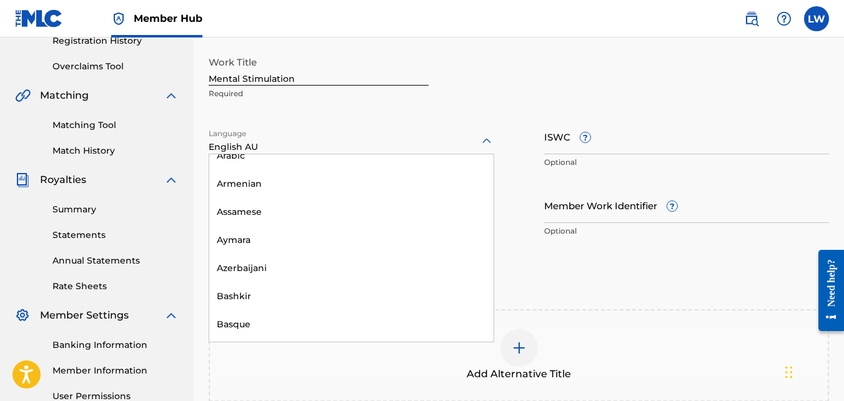
scroll to position [0, 0]
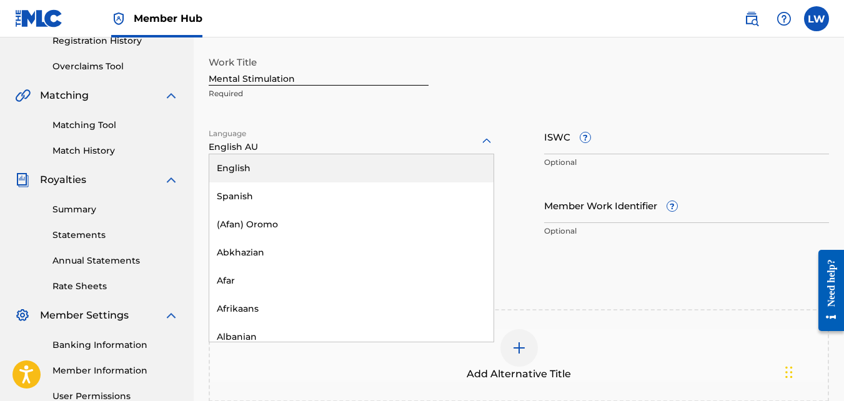
click at [369, 164] on div "English" at bounding box center [351, 168] width 284 height 28
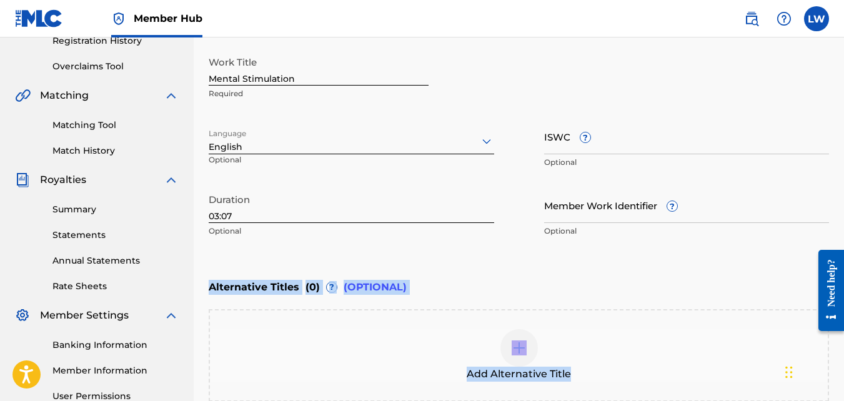
drag, startPoint x: 844, startPoint y: 227, endPoint x: 850, endPoint y: 347, distance: 120.2
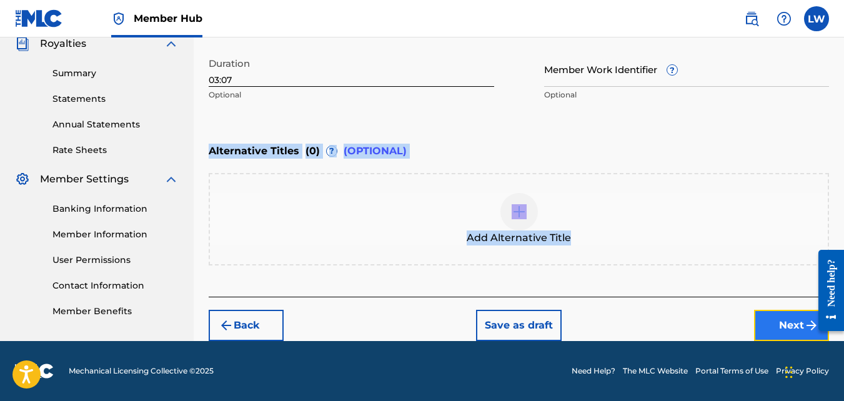
click at [789, 321] on button "Next" at bounding box center [791, 325] width 75 height 31
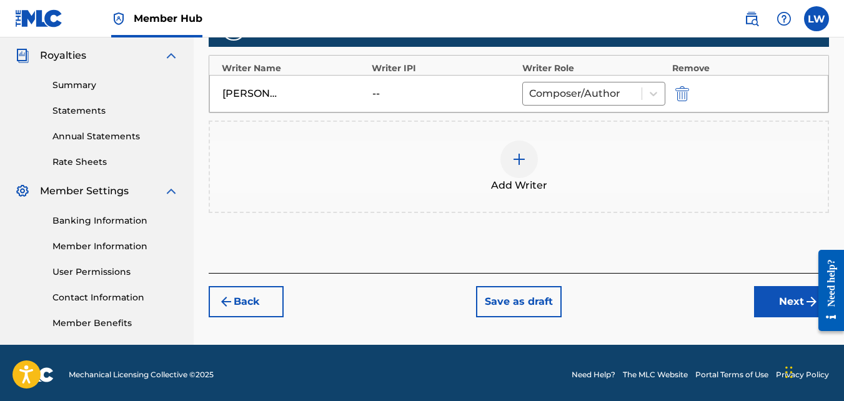
scroll to position [374, 0]
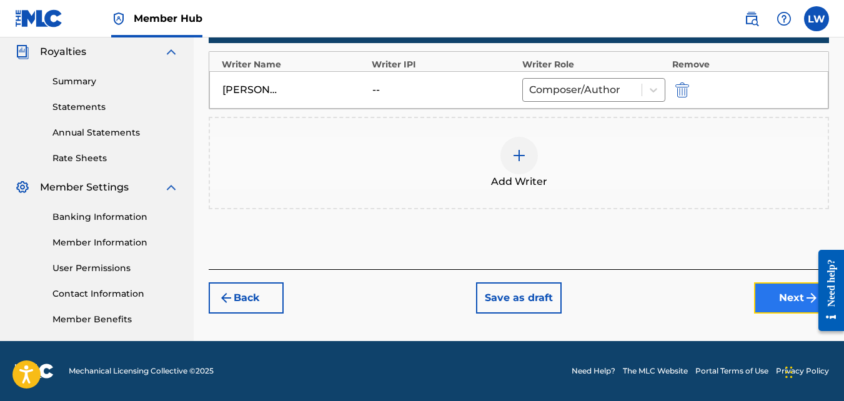
click at [787, 297] on button "Next" at bounding box center [791, 297] width 75 height 31
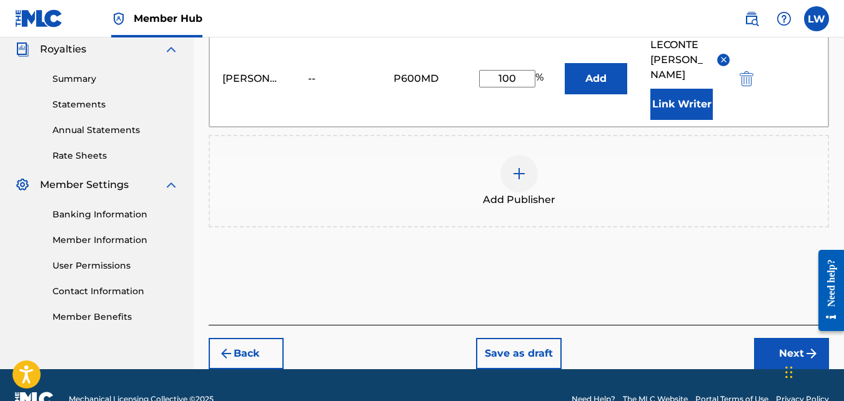
scroll to position [389, 0]
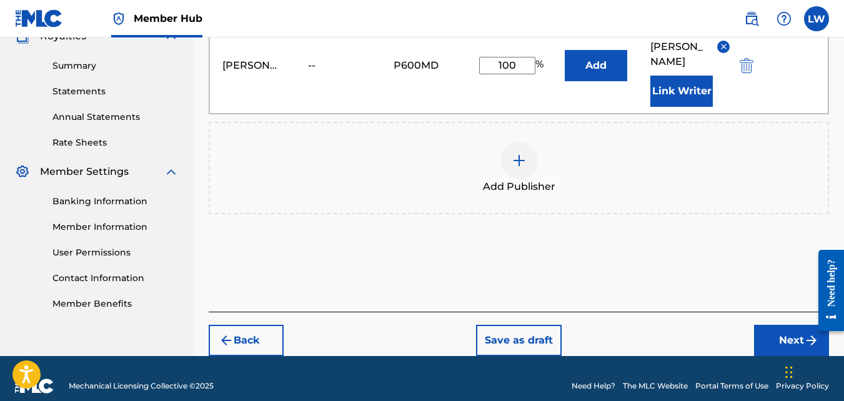
drag, startPoint x: 848, startPoint y: 162, endPoint x: 29, endPoint y: 94, distance: 821.4
click at [789, 325] on button "Next" at bounding box center [791, 340] width 75 height 31
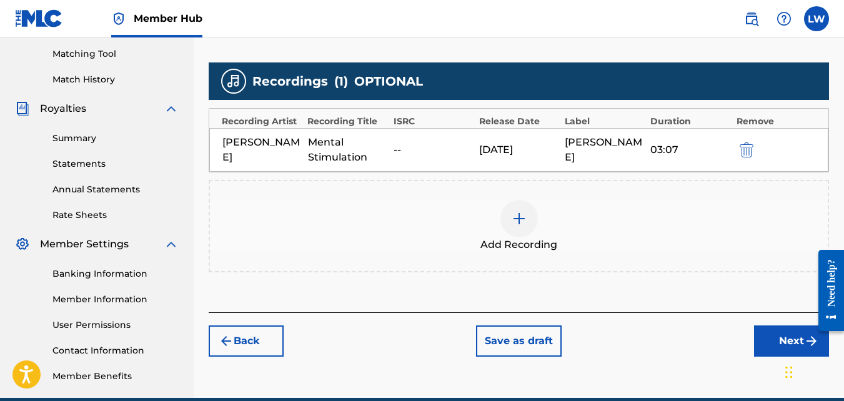
scroll to position [374, 0]
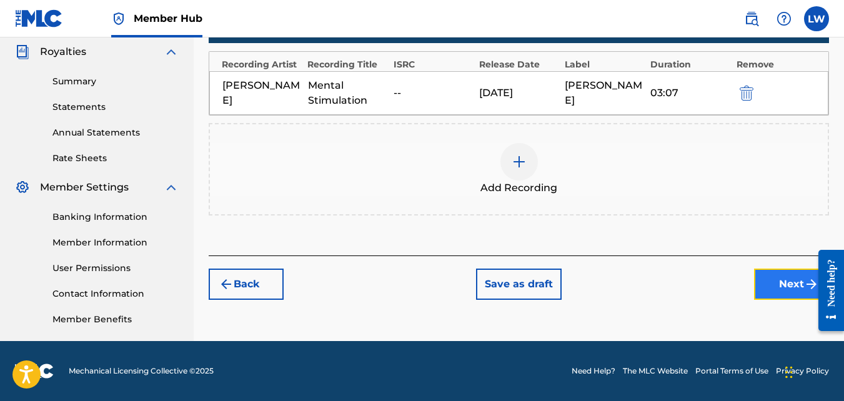
click at [787, 297] on button "Next" at bounding box center [791, 284] width 75 height 31
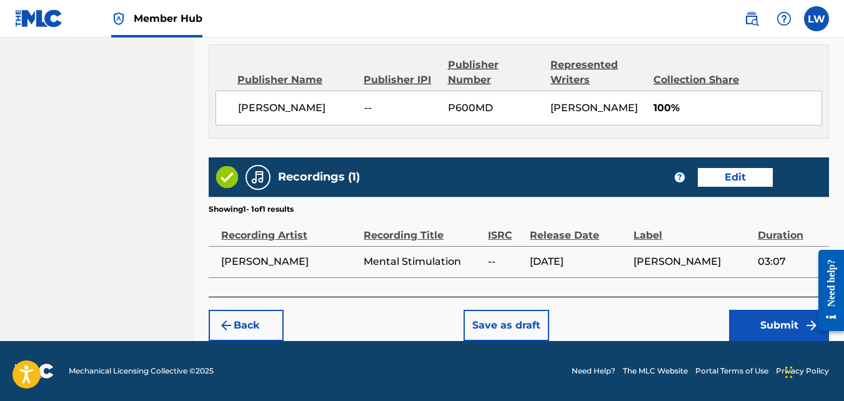
scroll to position [685, 0]
click at [797, 330] on button "Submit" at bounding box center [779, 325] width 100 height 31
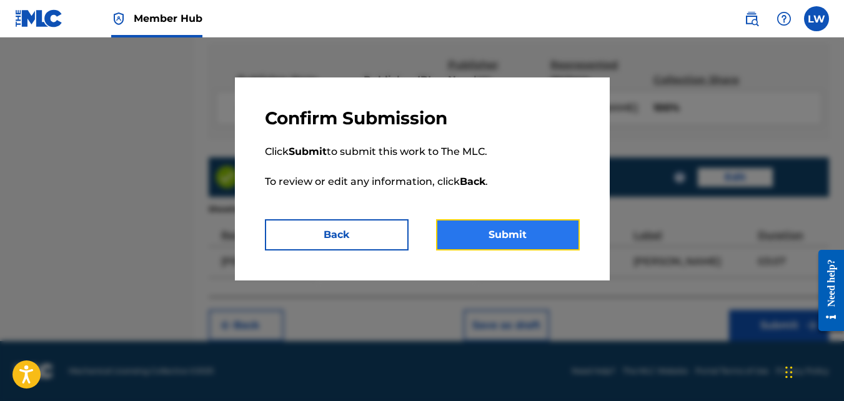
click at [551, 246] on button "Submit" at bounding box center [508, 234] width 144 height 31
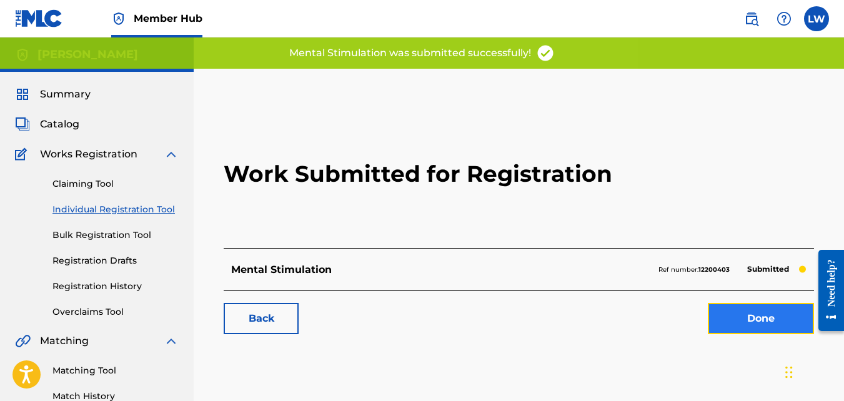
click at [723, 322] on link "Done" at bounding box center [761, 318] width 106 height 31
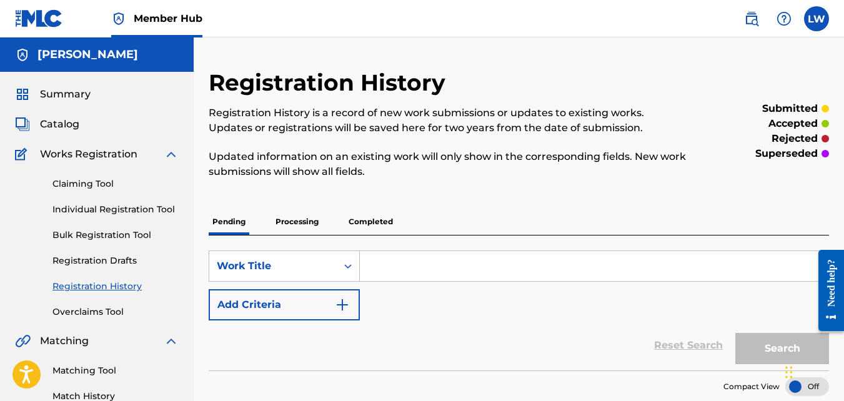
click at [358, 222] on p "Completed" at bounding box center [371, 222] width 52 height 26
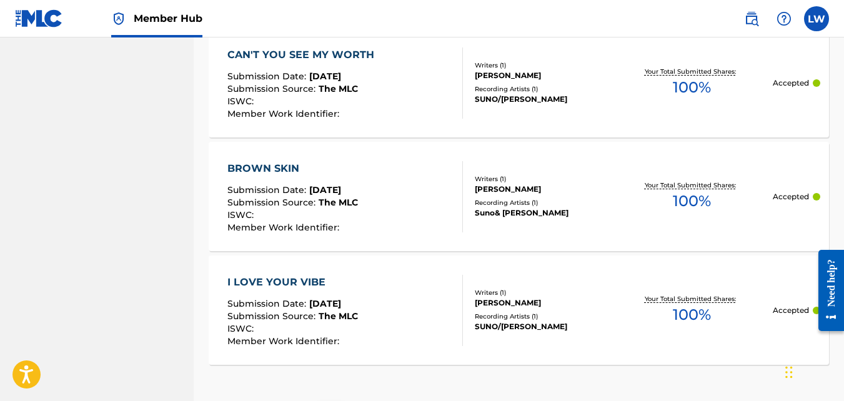
scroll to position [1330, 0]
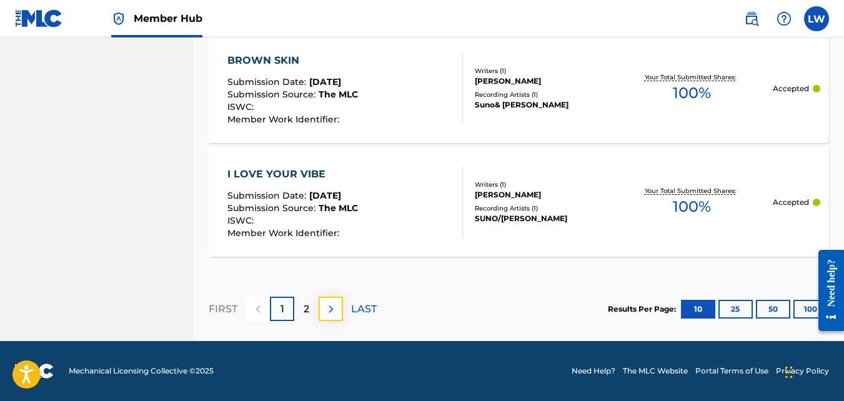
click at [328, 314] on img at bounding box center [331, 309] width 15 height 15
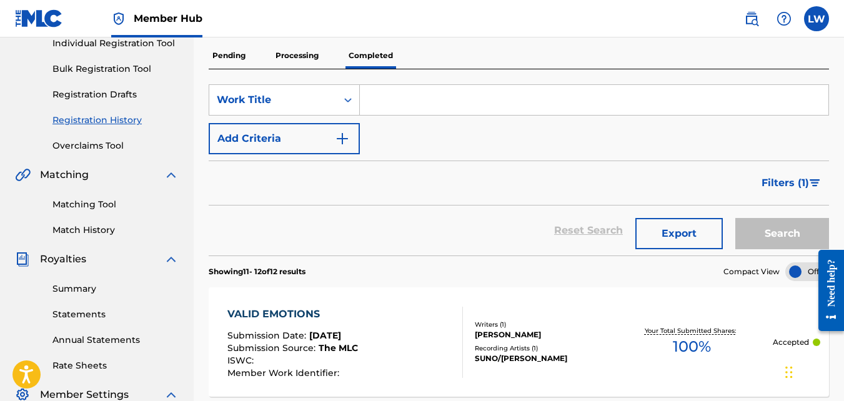
scroll to position [172, 0]
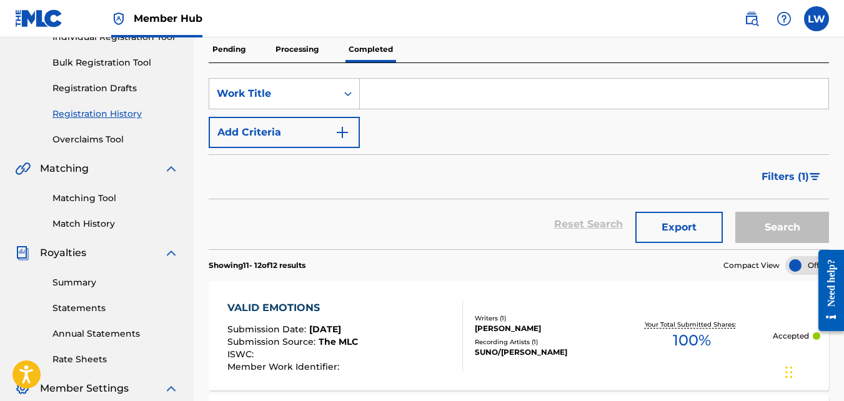
click at [306, 46] on p "Processing" at bounding box center [297, 49] width 51 height 26
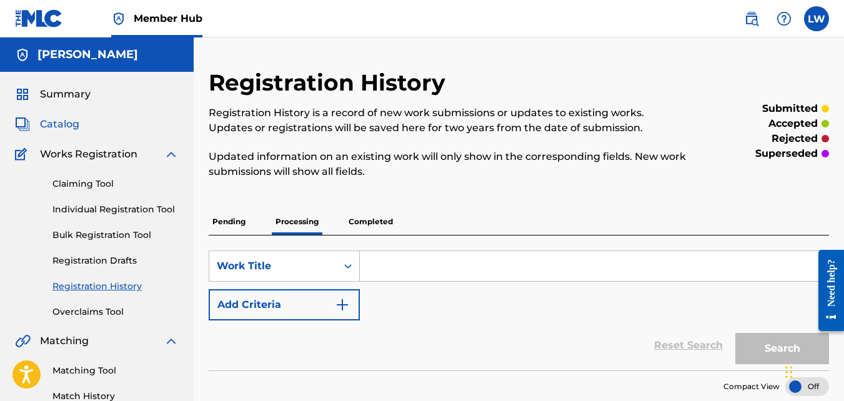
click at [61, 125] on span "Catalog" at bounding box center [59, 124] width 39 height 15
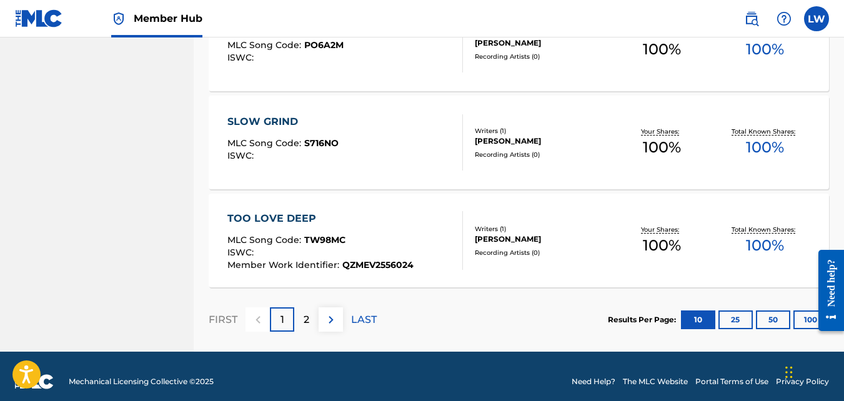
scroll to position [1020, 0]
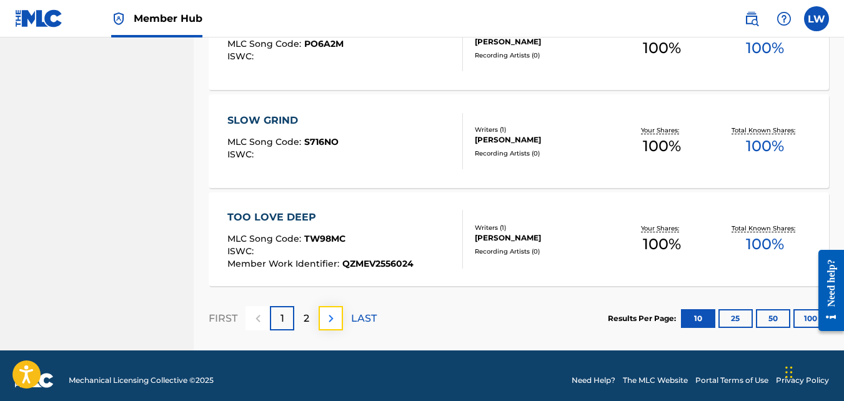
click at [327, 324] on img at bounding box center [331, 318] width 15 height 15
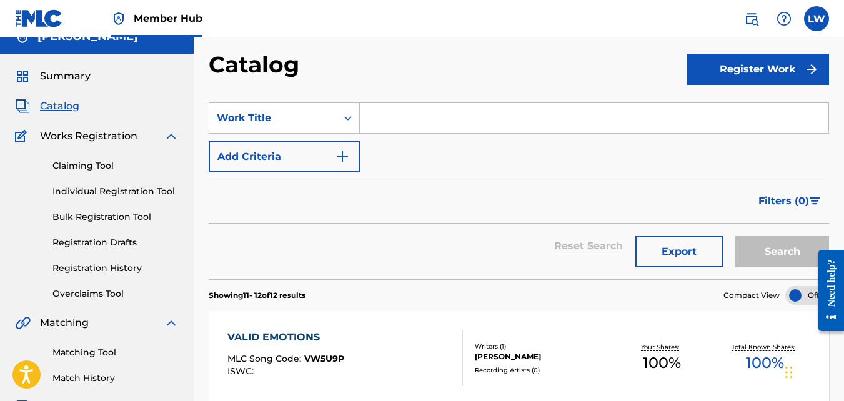
scroll to position [0, 0]
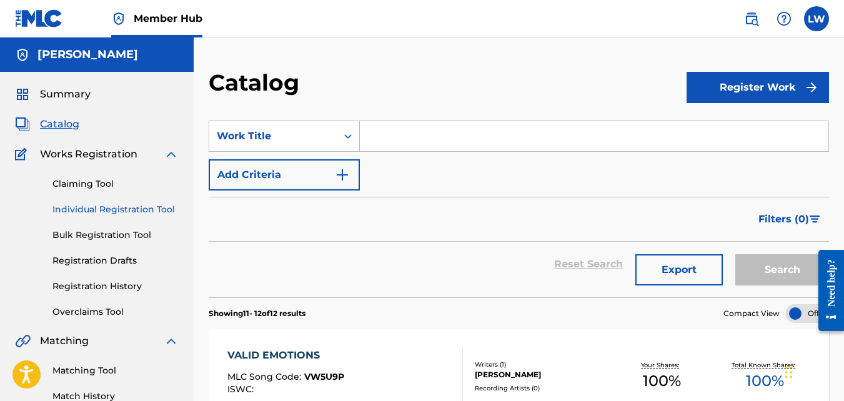
click at [115, 206] on link "Individual Registration Tool" at bounding box center [115, 209] width 126 height 13
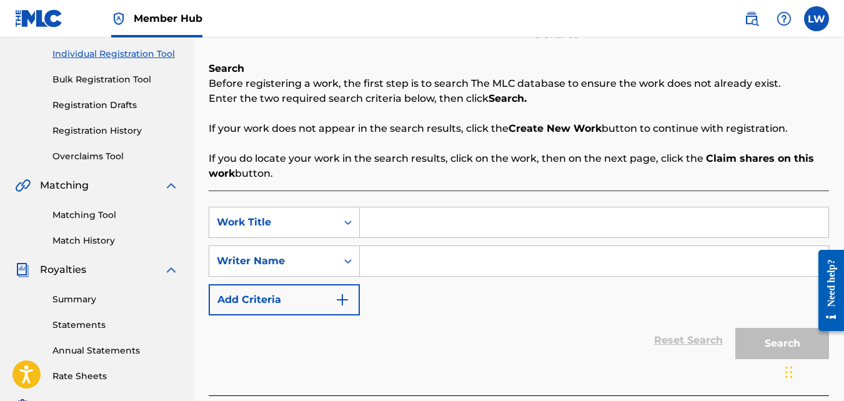
scroll to position [158, 0]
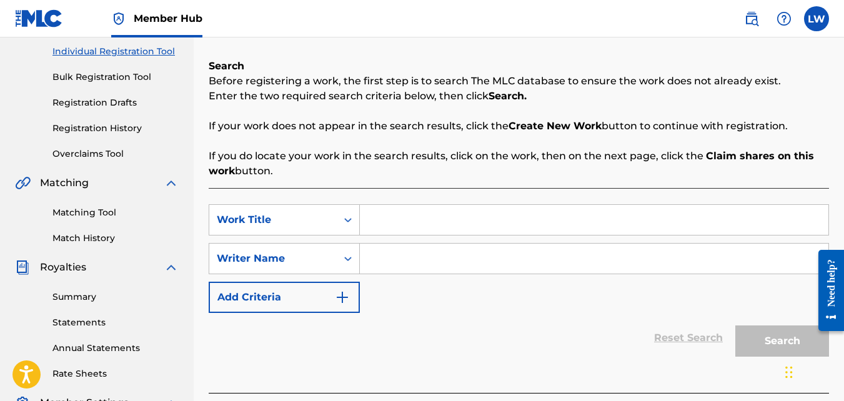
click at [393, 214] on input "Search Form" at bounding box center [594, 220] width 469 height 30
click at [399, 219] on input "This is for Lovers" at bounding box center [594, 220] width 469 height 30
click at [408, 219] on input "This Is for Lovers" at bounding box center [594, 220] width 469 height 30
type input "This Is For Lovers"
click at [392, 262] on input "Search Form" at bounding box center [594, 259] width 469 height 30
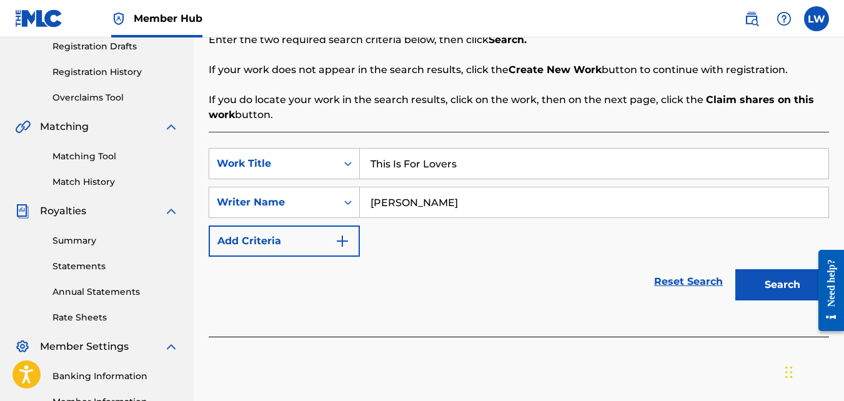
scroll to position [222, 0]
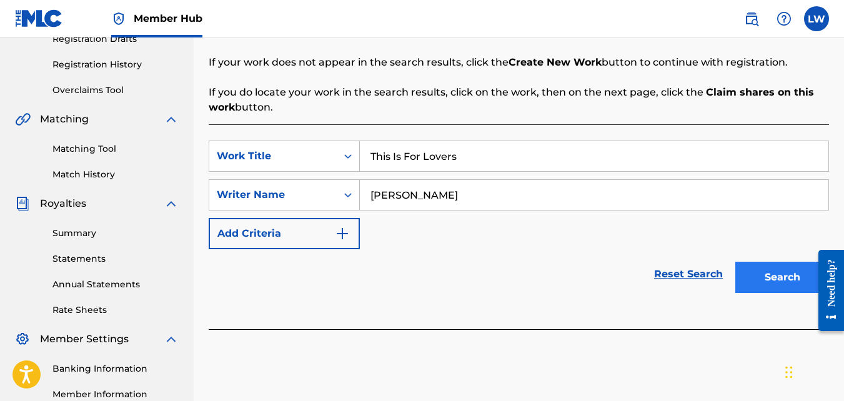
type input "[PERSON_NAME]"
click at [782, 282] on button "Search" at bounding box center [782, 277] width 94 height 31
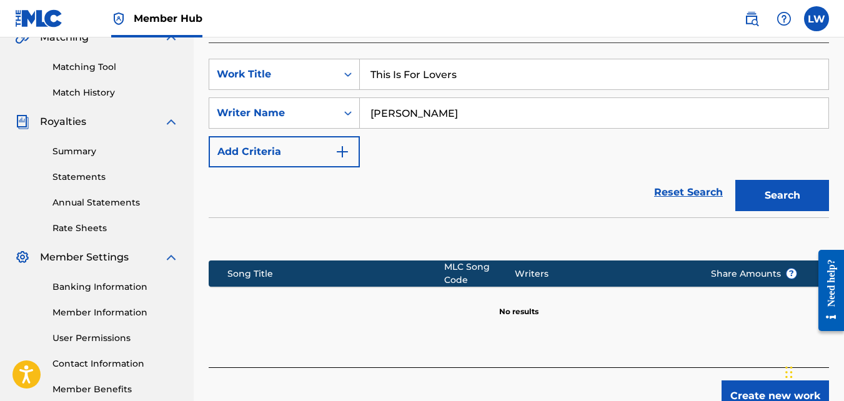
scroll to position [335, 0]
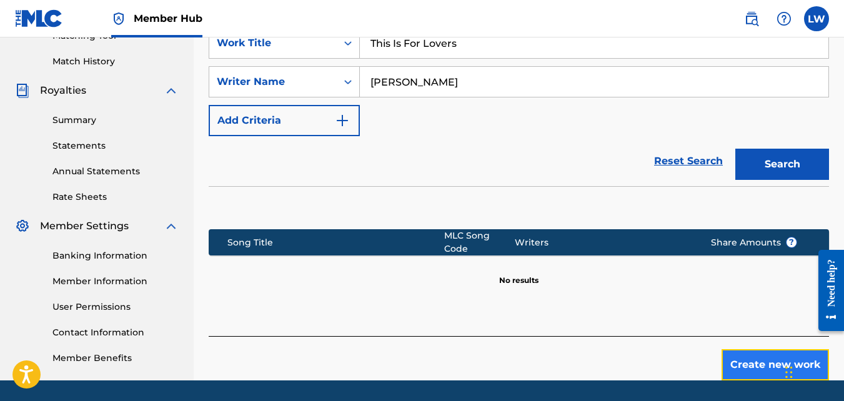
click at [770, 358] on button "Create new work" at bounding box center [775, 364] width 107 height 31
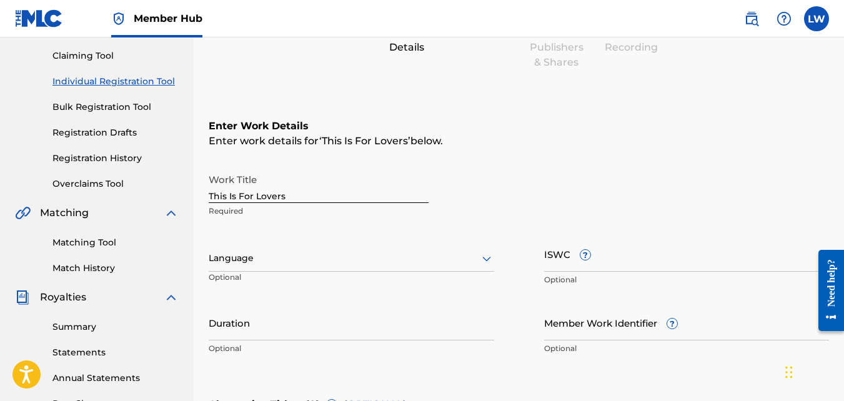
scroll to position [131, 0]
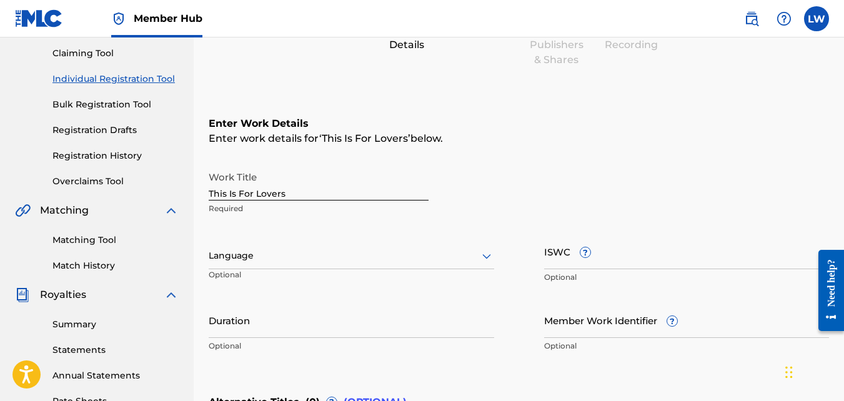
click at [488, 257] on icon at bounding box center [486, 256] width 9 height 5
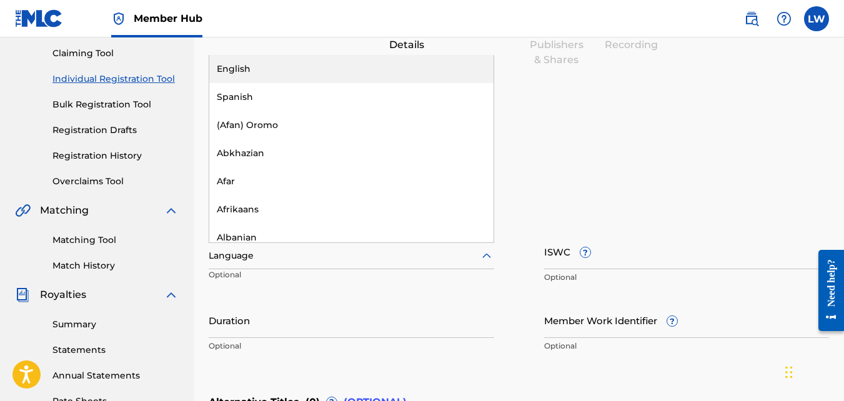
click at [432, 67] on div "English" at bounding box center [351, 69] width 284 height 28
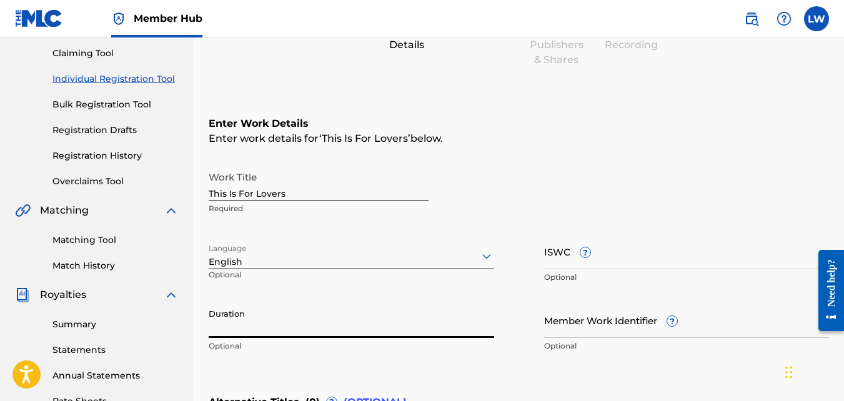
click at [295, 322] on input "Duration" at bounding box center [352, 320] width 286 height 36
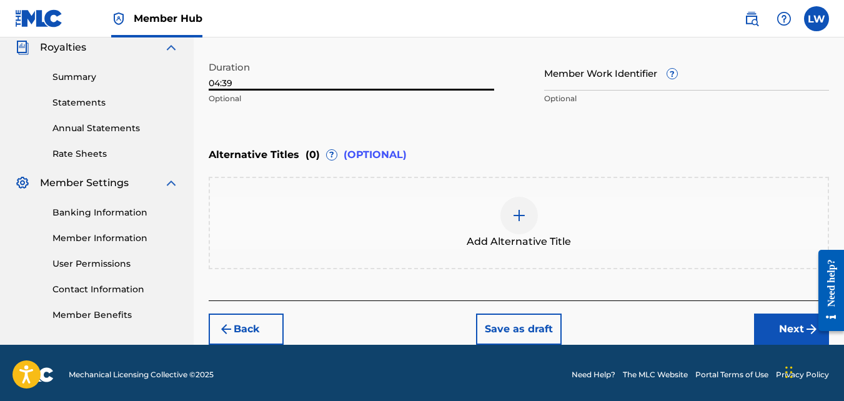
scroll to position [382, 0]
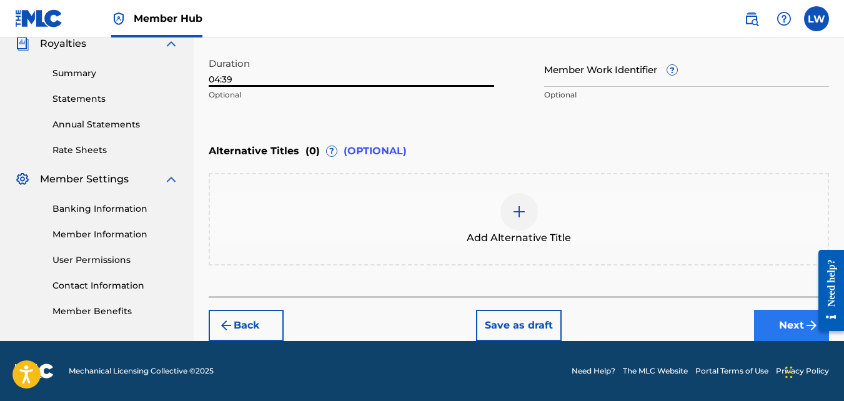
type input "04:39"
click at [800, 318] on button "Next" at bounding box center [791, 325] width 75 height 31
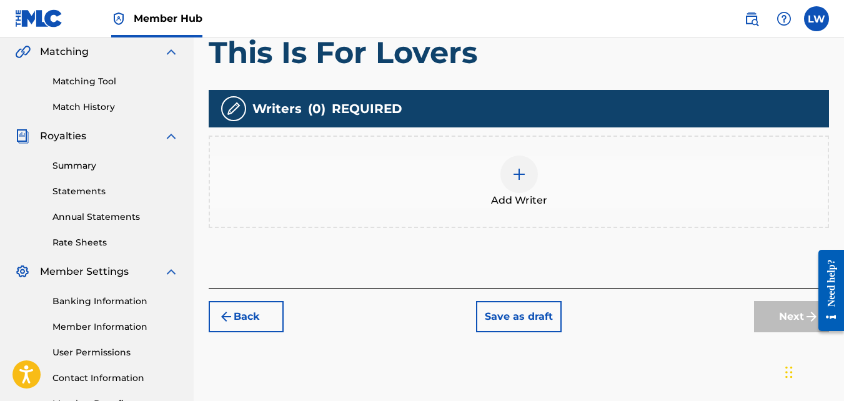
scroll to position [291, 0]
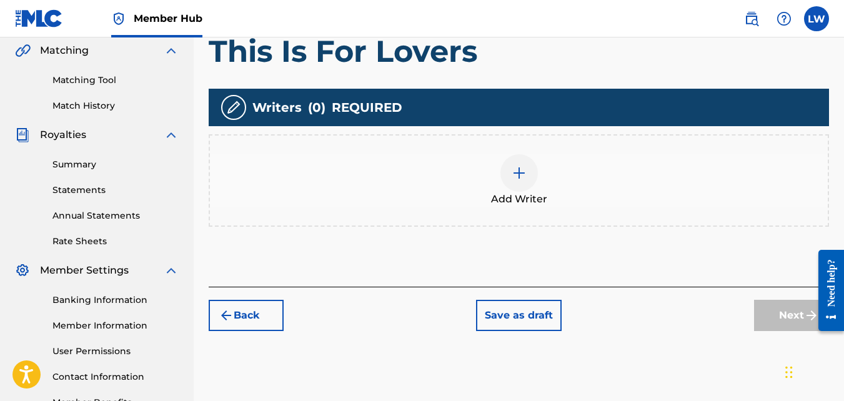
click at [517, 169] on img at bounding box center [519, 173] width 15 height 15
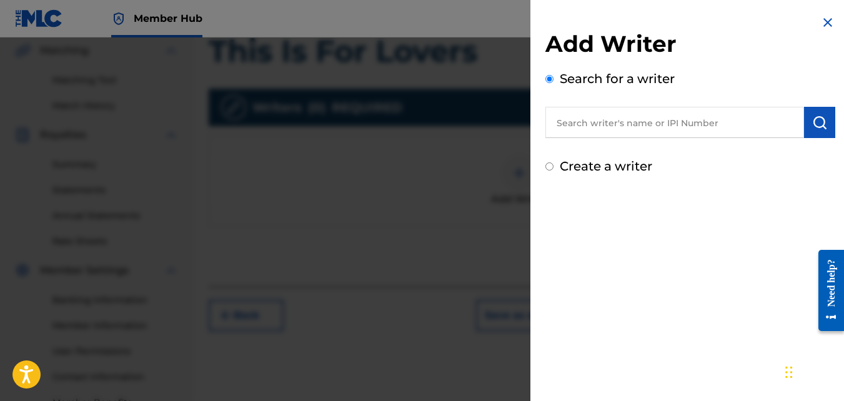
click at [615, 117] on input "text" at bounding box center [674, 122] width 259 height 31
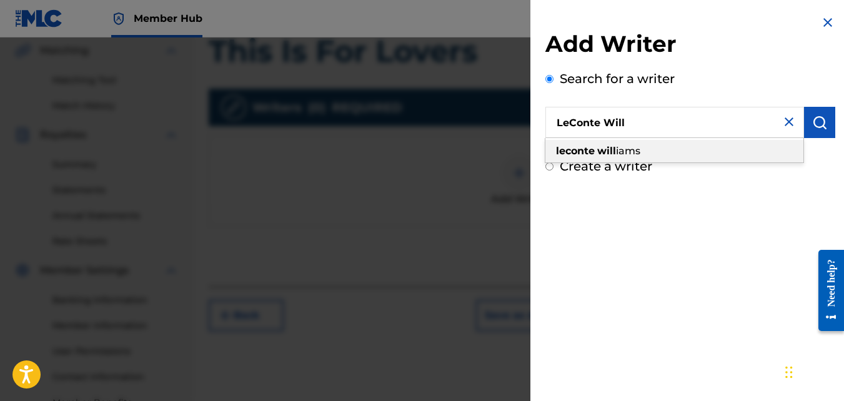
click at [607, 156] on strong "will" at bounding box center [606, 151] width 19 height 12
type input "[PERSON_NAME]"
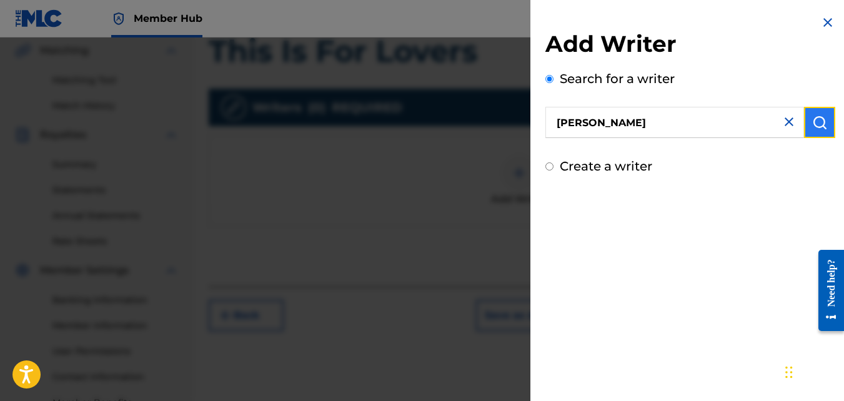
click at [814, 134] on button "submit" at bounding box center [819, 122] width 31 height 31
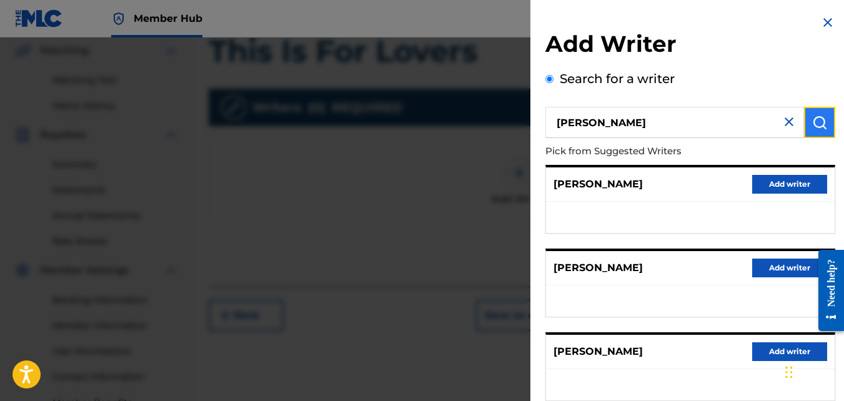
scroll to position [246, 0]
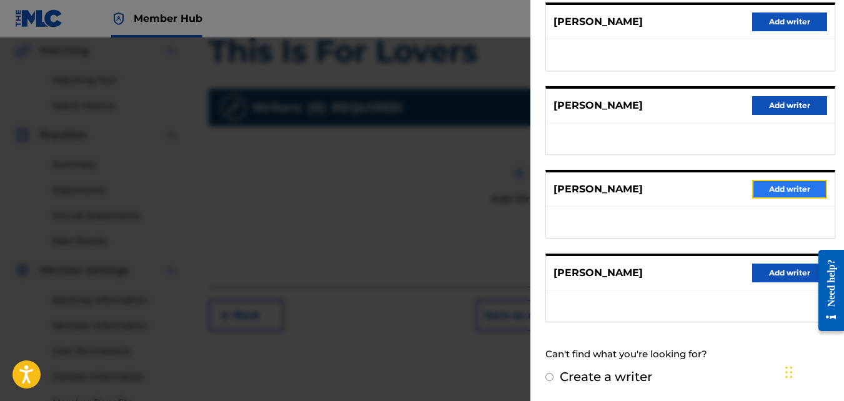
click at [803, 186] on button "Add writer" at bounding box center [789, 189] width 75 height 19
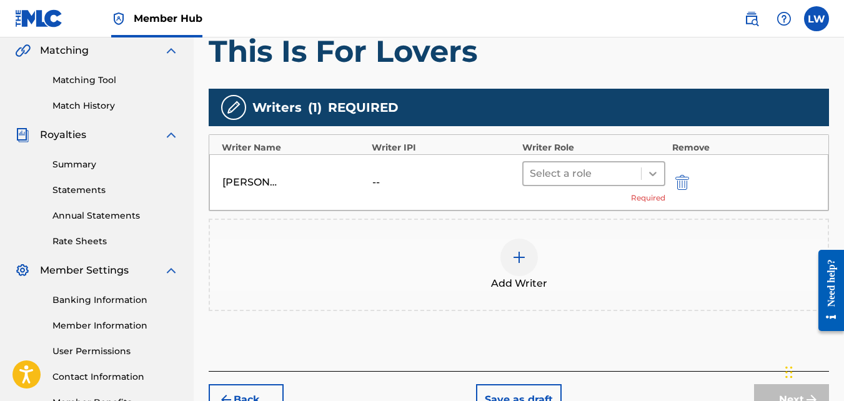
click at [649, 181] on div at bounding box center [653, 173] width 22 height 22
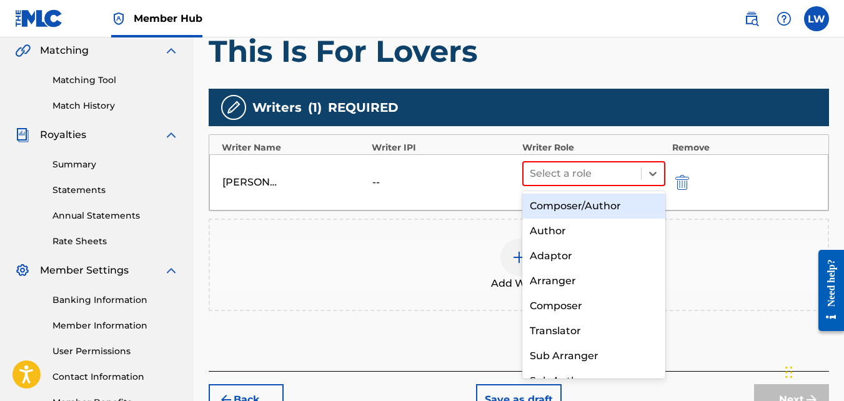
click at [622, 202] on div "Composer/Author" at bounding box center [594, 206] width 144 height 25
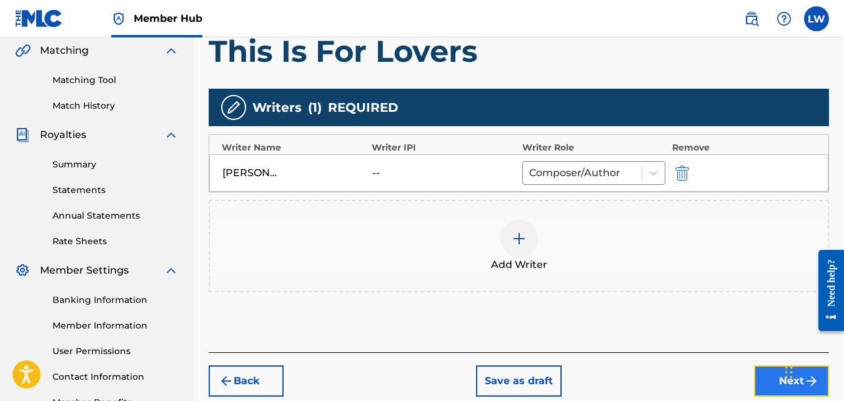
click at [780, 381] on button "Next" at bounding box center [791, 381] width 75 height 31
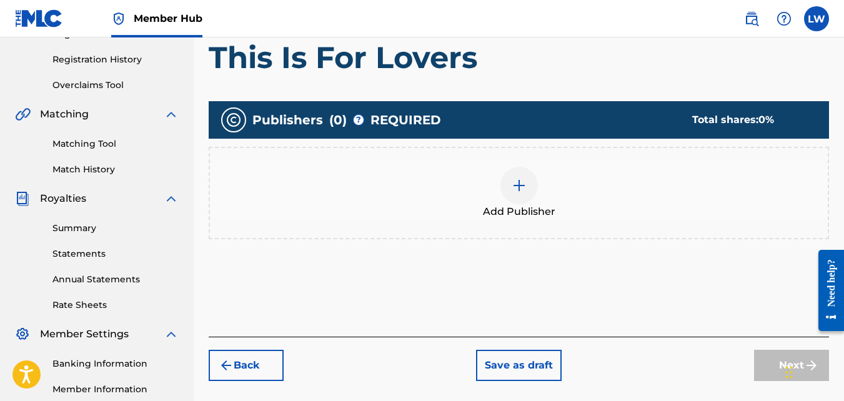
scroll to position [56, 0]
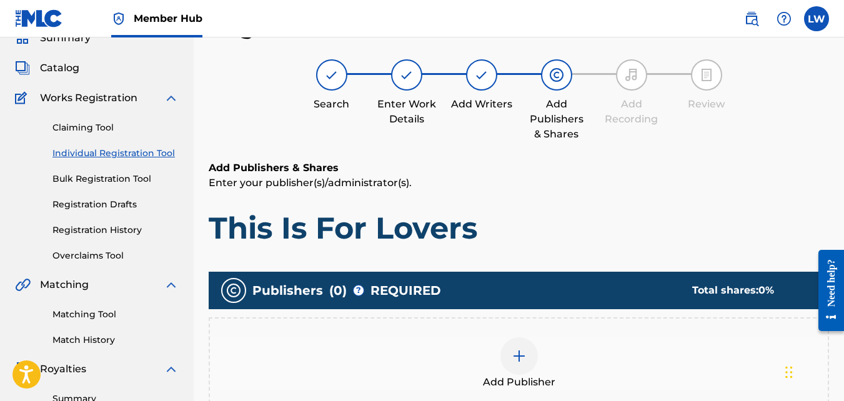
click at [519, 359] on img at bounding box center [519, 356] width 15 height 15
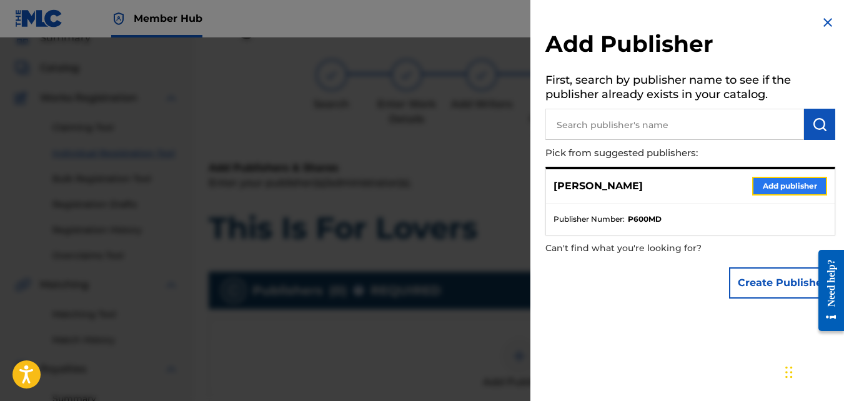
click at [804, 191] on button "Add publisher" at bounding box center [789, 186] width 75 height 19
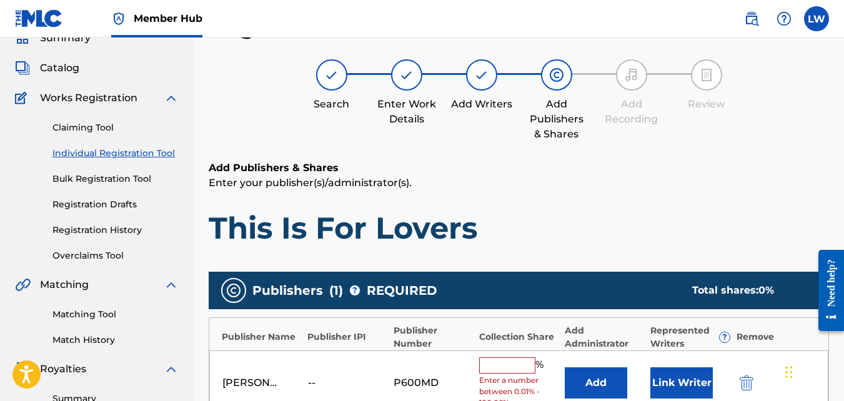
click at [489, 364] on input "text" at bounding box center [507, 365] width 56 height 16
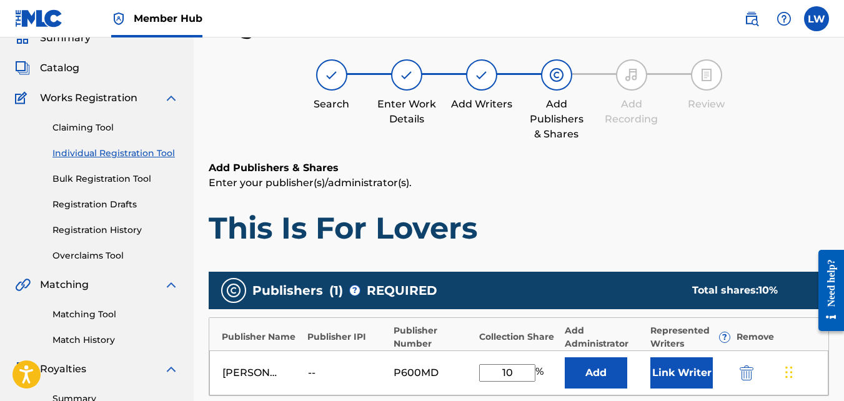
type input "100"
click at [663, 377] on button "Link Writer" at bounding box center [681, 372] width 62 height 31
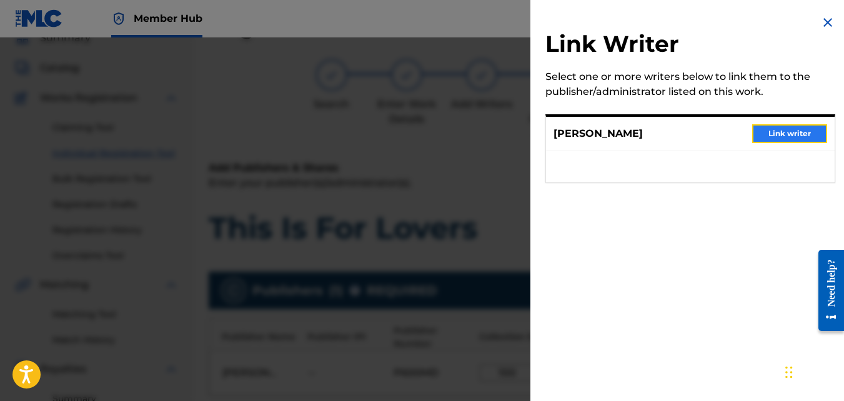
click at [770, 131] on button "Link writer" at bounding box center [789, 133] width 75 height 19
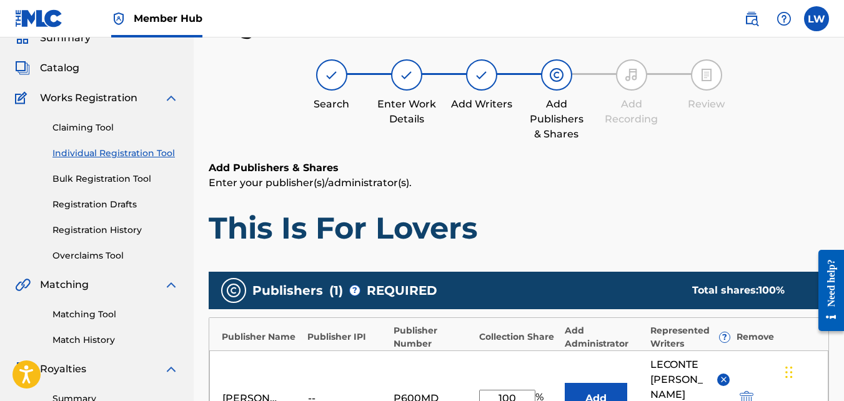
scroll to position [389, 0]
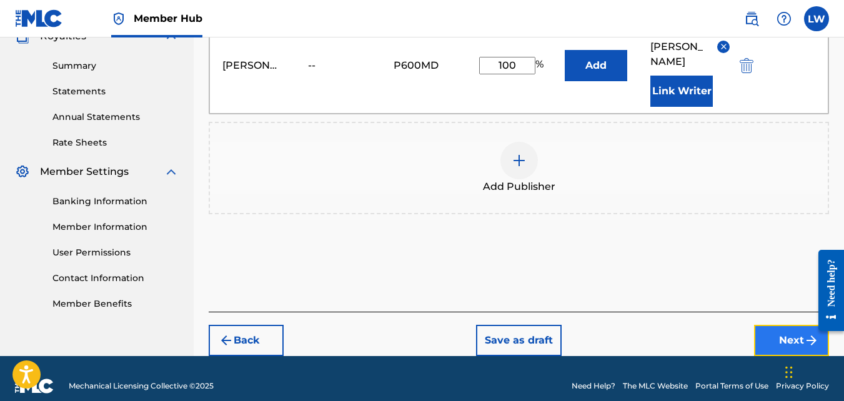
click at [795, 326] on button "Next" at bounding box center [791, 340] width 75 height 31
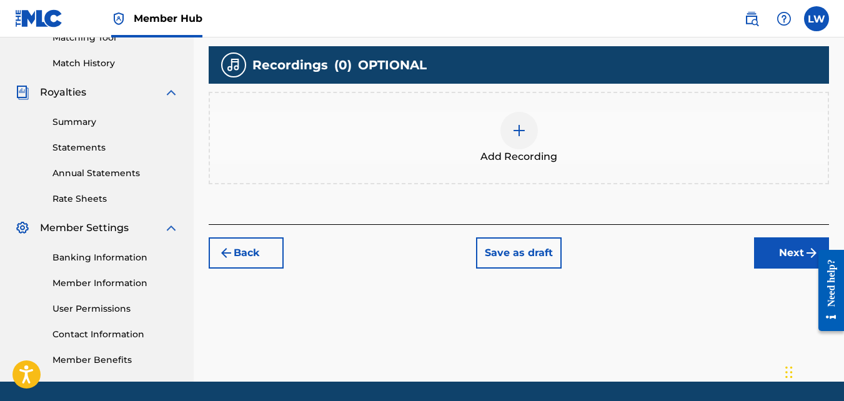
scroll to position [374, 0]
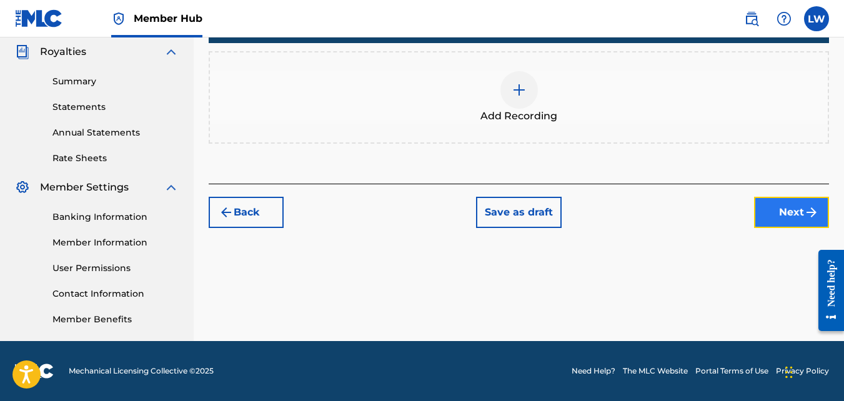
click at [782, 215] on button "Next" at bounding box center [791, 212] width 75 height 31
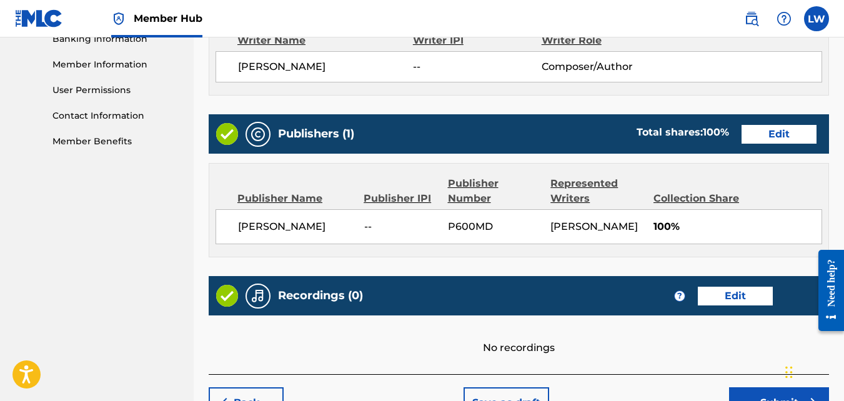
scroll to position [556, 0]
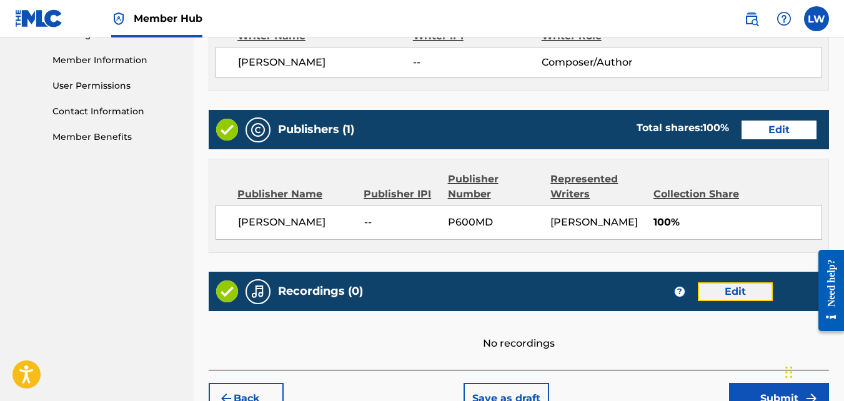
click at [726, 301] on button "Edit" at bounding box center [735, 291] width 75 height 19
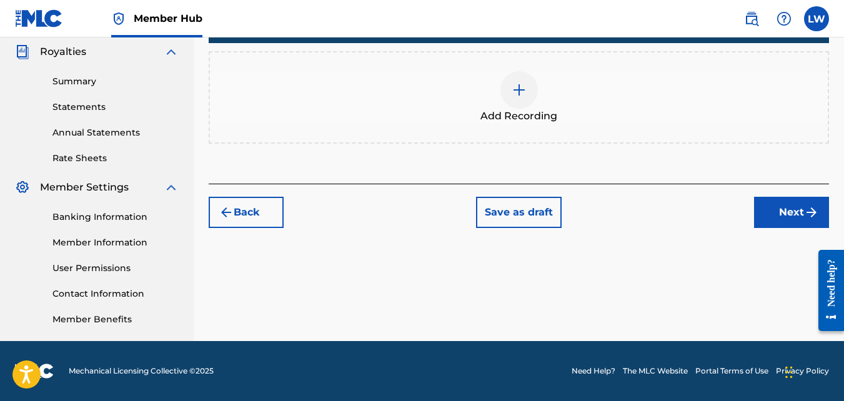
click at [517, 99] on div at bounding box center [519, 89] width 37 height 37
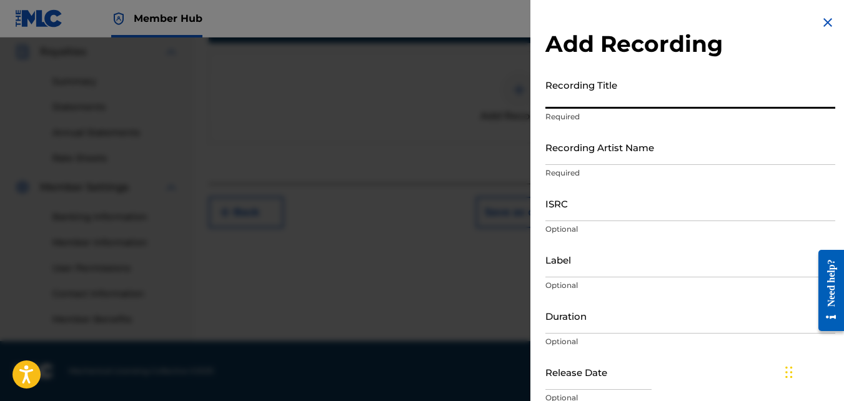
click at [572, 101] on input "Recording Title" at bounding box center [690, 91] width 290 height 36
type input "This Is For Lovers"
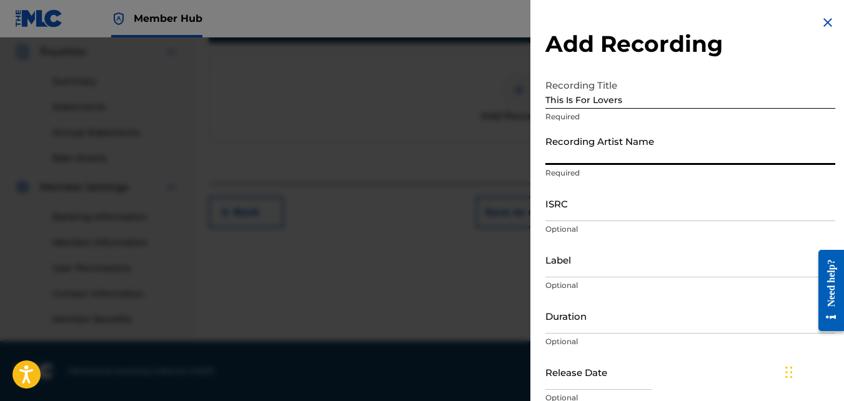
click at [604, 154] on input "Recording Artist Name" at bounding box center [690, 147] width 290 height 36
type input "[PERSON_NAME]"
type input "03:07"
type input "[DATE]"
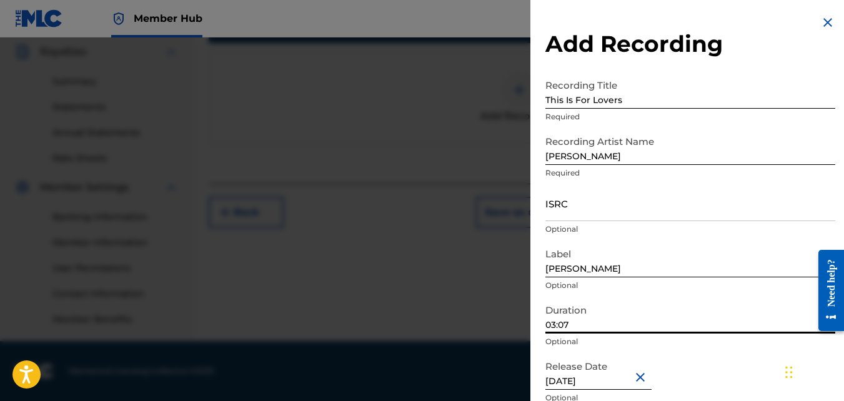
drag, startPoint x: 635, startPoint y: 321, endPoint x: 506, endPoint y: 321, distance: 128.7
click at [506, 321] on div "Add Recording Recording Title This Is For Lovers Required Recording Artist Name…" at bounding box center [422, 219] width 844 height 364
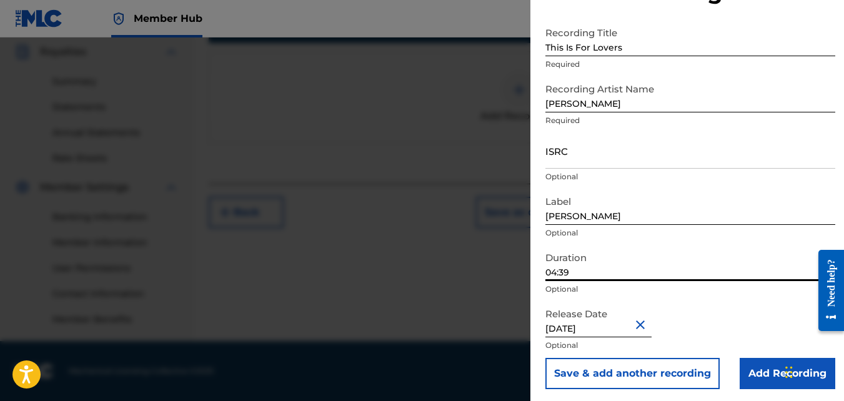
scroll to position [56, 0]
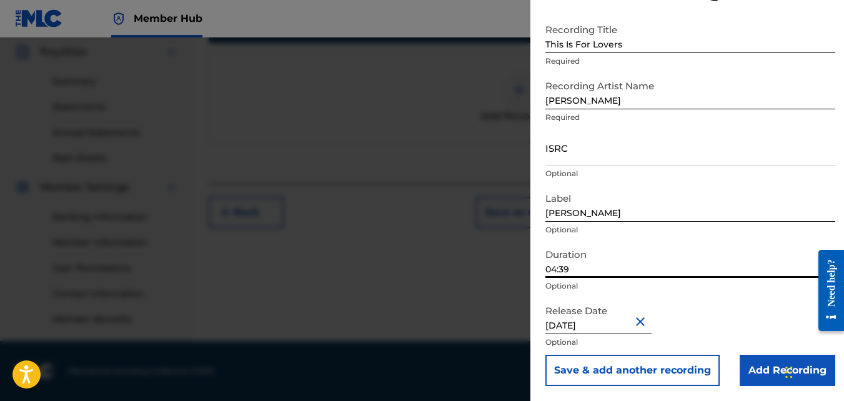
type input "04:39"
click at [644, 320] on button "Close" at bounding box center [642, 321] width 19 height 38
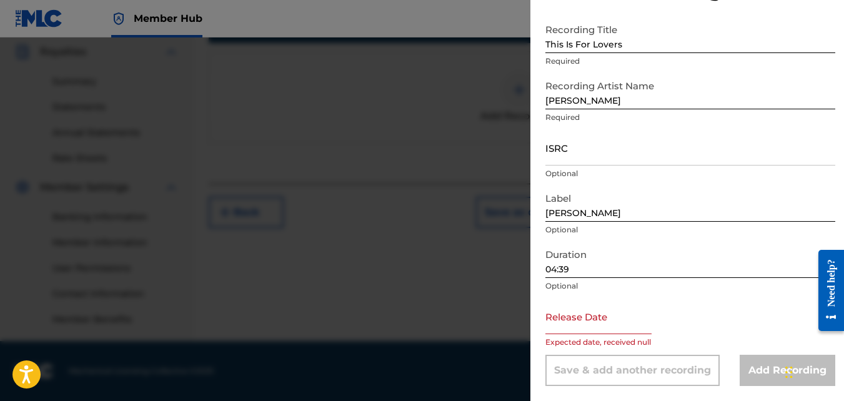
click at [639, 322] on input "text" at bounding box center [598, 317] width 106 height 36
select select "8"
select select "2025"
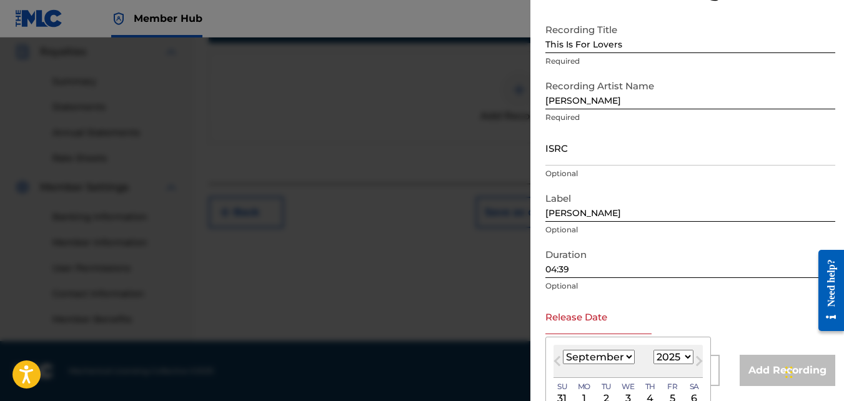
drag, startPoint x: 639, startPoint y: 322, endPoint x: 847, endPoint y: 215, distance: 234.7
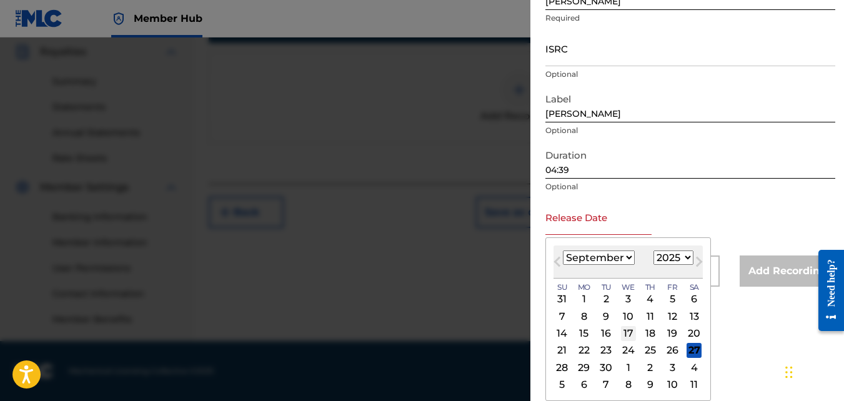
click at [627, 334] on div "17" at bounding box center [628, 333] width 15 height 15
type input "[DATE]"
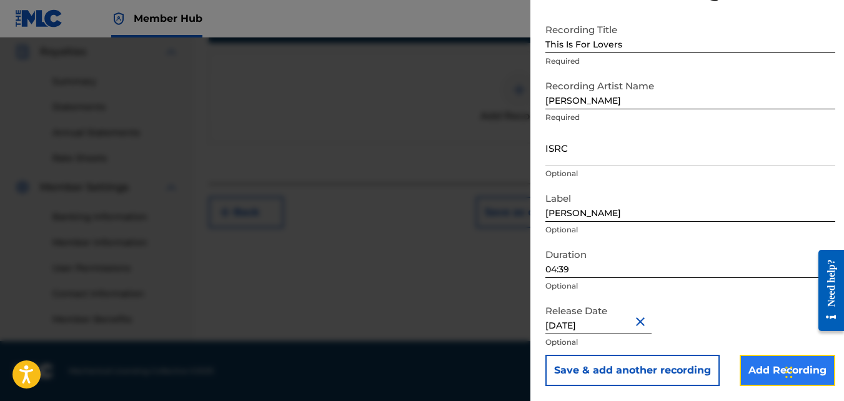
click at [754, 369] on input "Add Recording" at bounding box center [788, 370] width 96 height 31
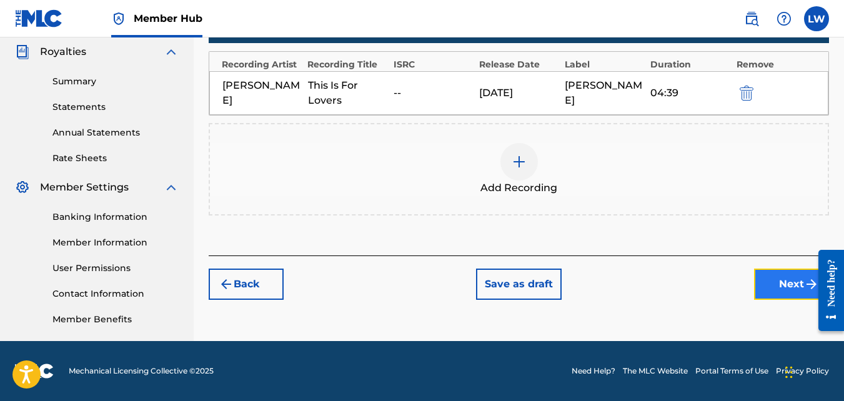
click at [784, 284] on button "Next" at bounding box center [791, 284] width 75 height 31
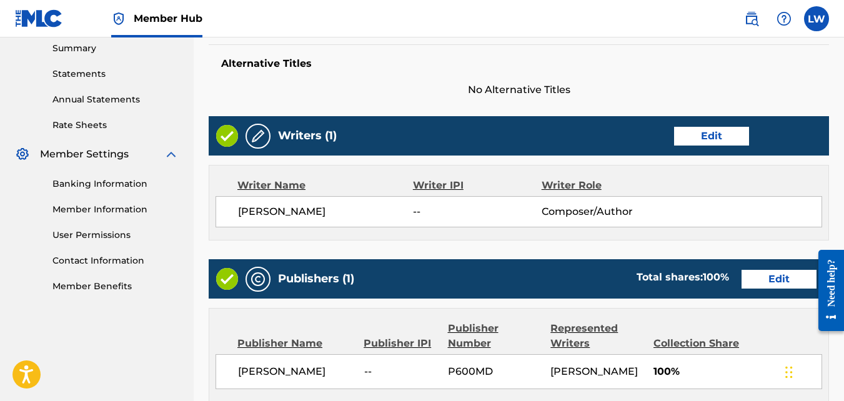
scroll to position [685, 0]
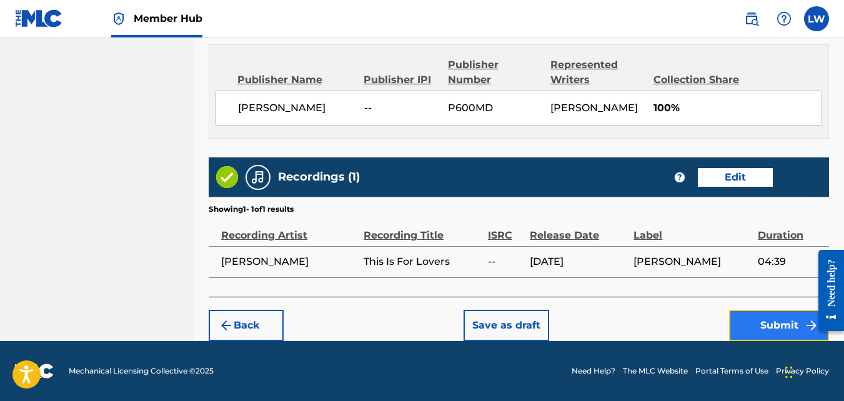
click at [756, 334] on button "Submit" at bounding box center [779, 325] width 100 height 31
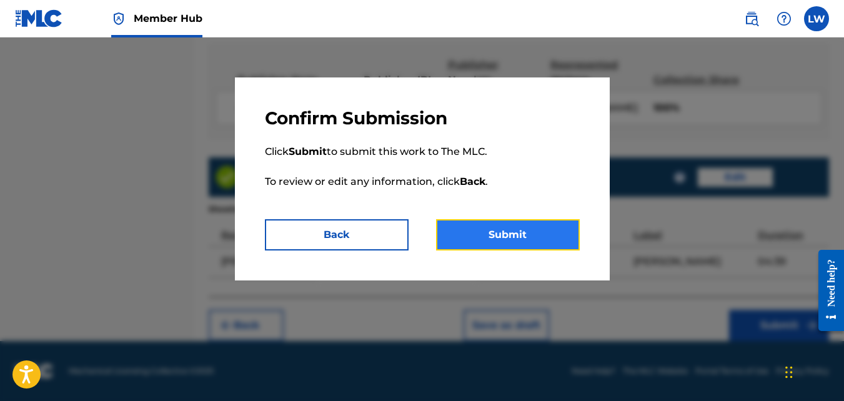
click at [547, 227] on button "Submit" at bounding box center [508, 234] width 144 height 31
